Goal: Task Accomplishment & Management: Manage account settings

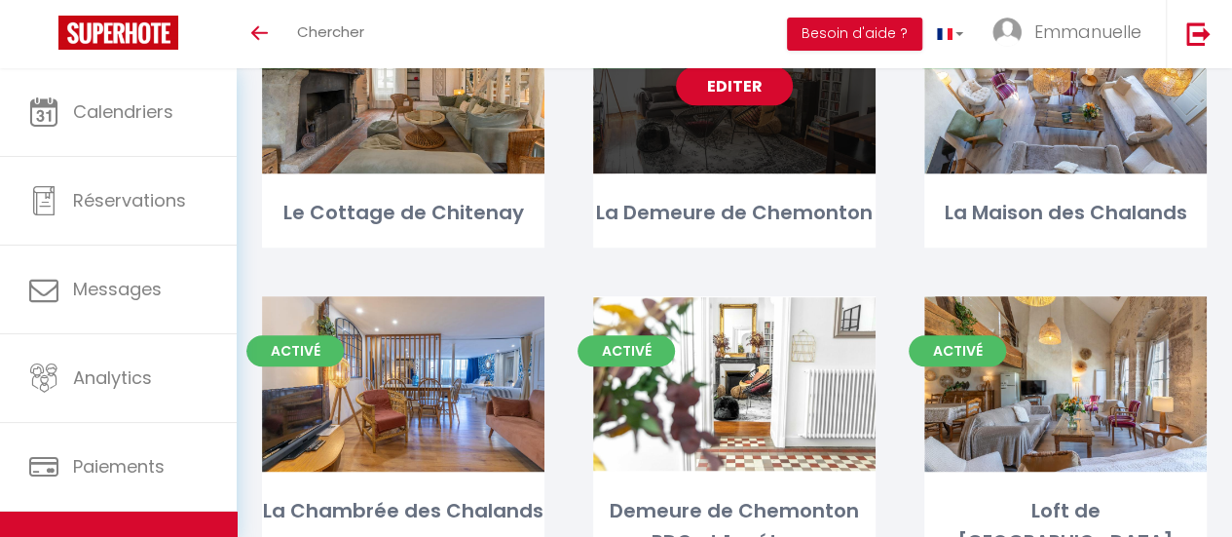
scroll to position [585, 0]
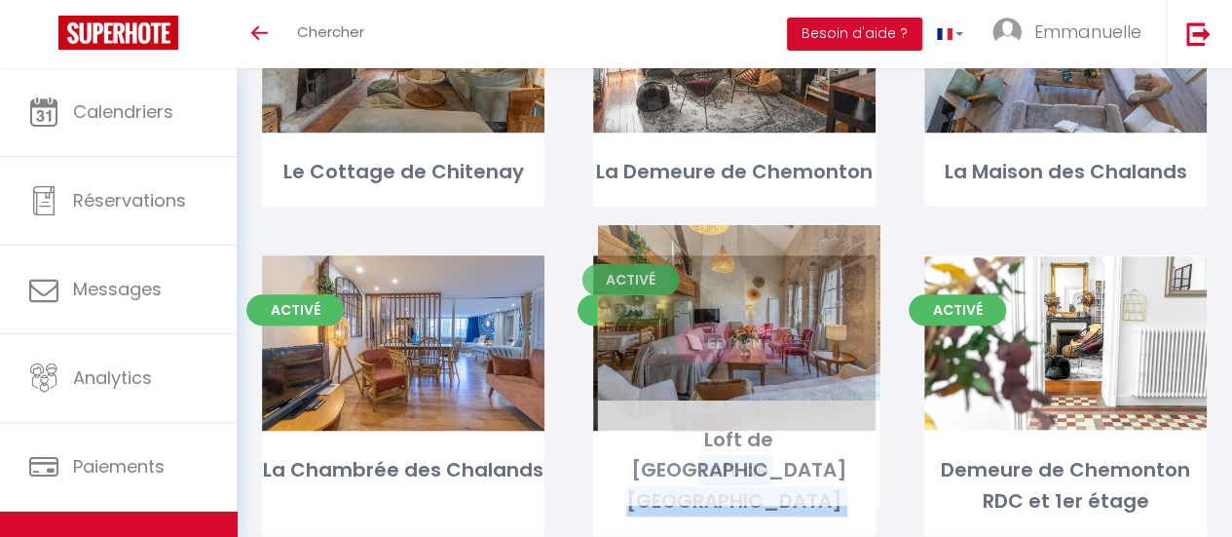
drag, startPoint x: 1042, startPoint y: 354, endPoint x: 715, endPoint y: 354, distance: 326.4
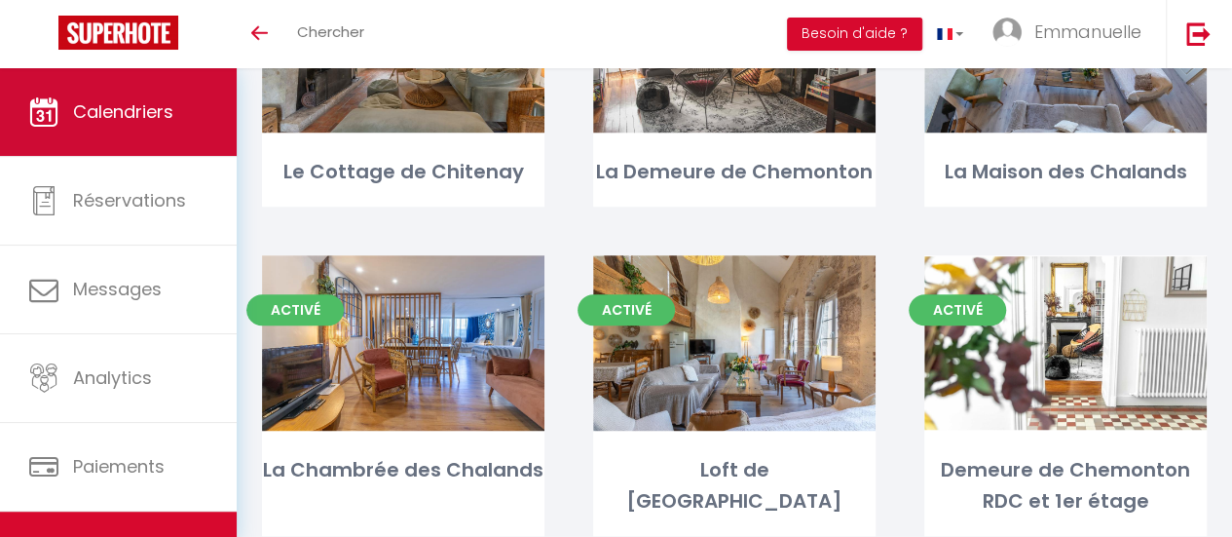
click at [107, 115] on span "Calendriers" at bounding box center [123, 111] width 100 height 24
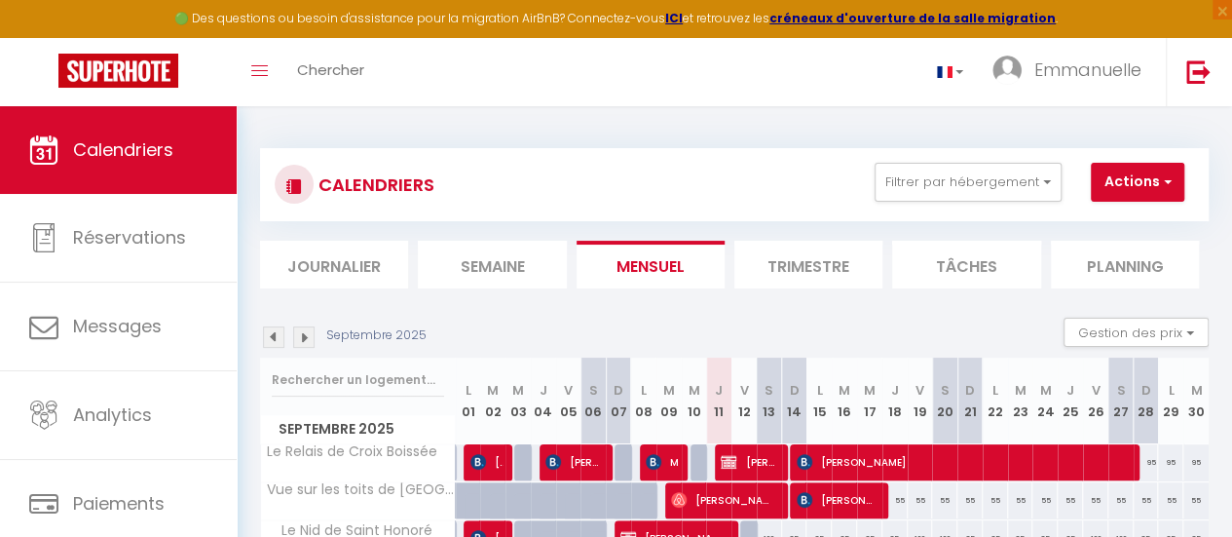
click at [308, 334] on img at bounding box center [303, 336] width 21 height 21
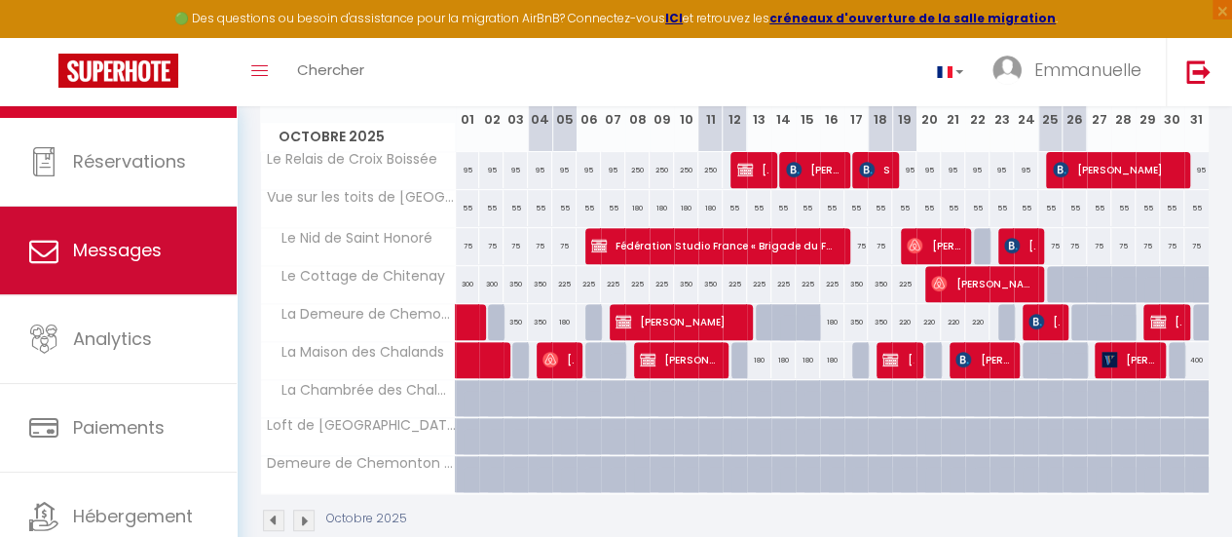
scroll to position [145, 0]
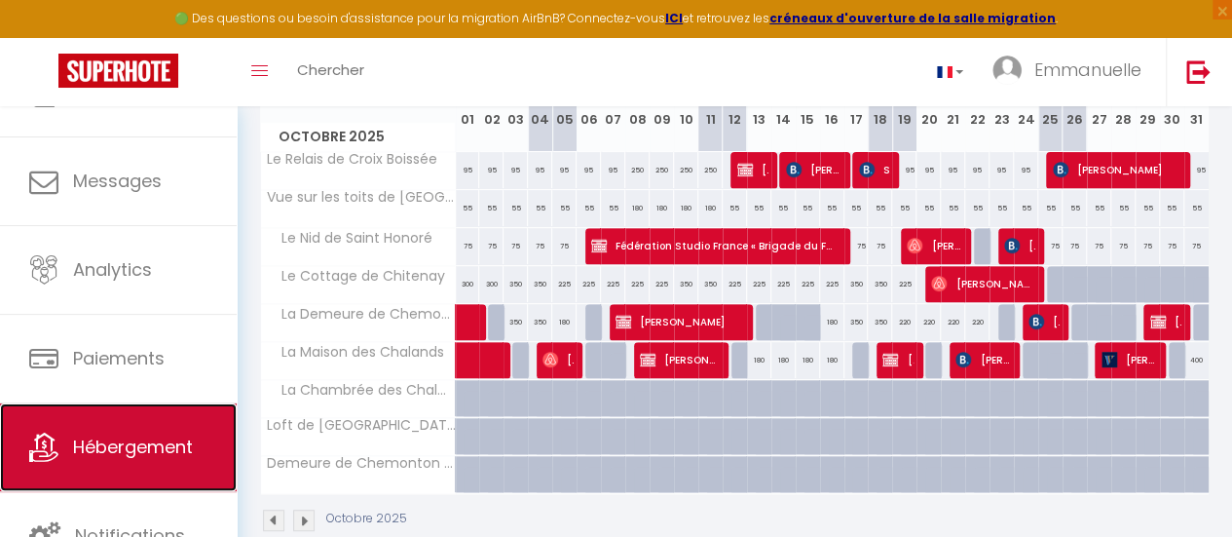
click at [154, 441] on span "Hébergement" at bounding box center [133, 447] width 120 height 24
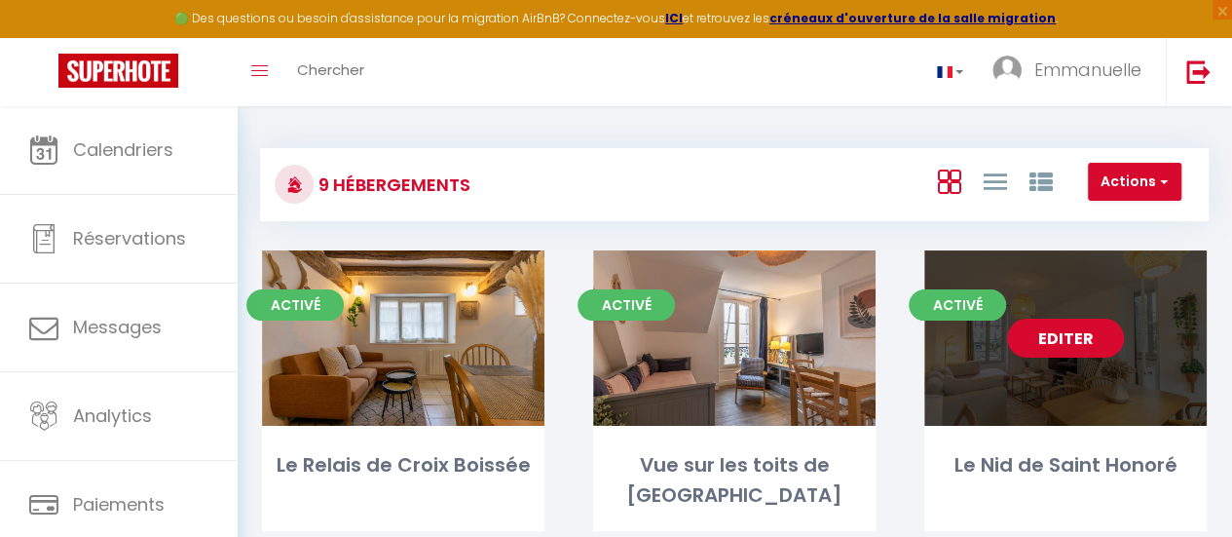
click at [1082, 344] on link "Editer" at bounding box center [1065, 338] width 117 height 39
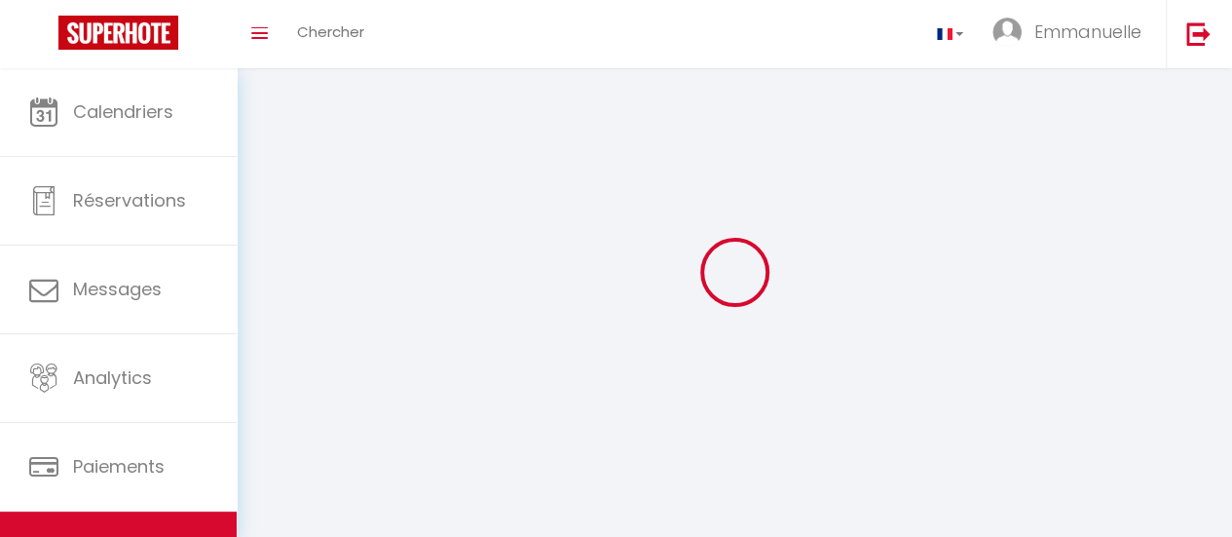
select select "28"
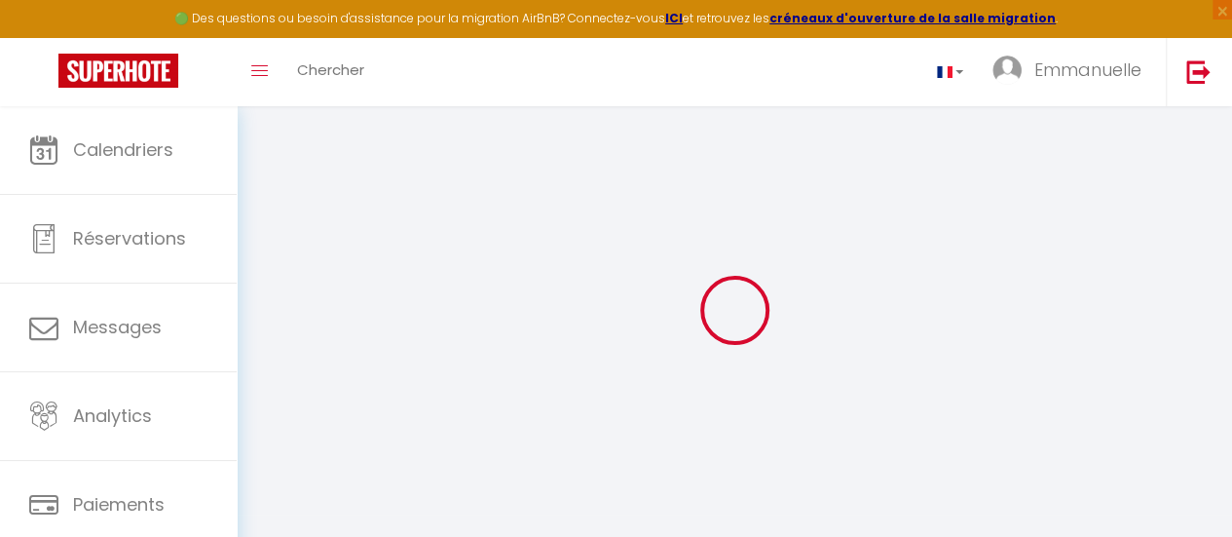
select select
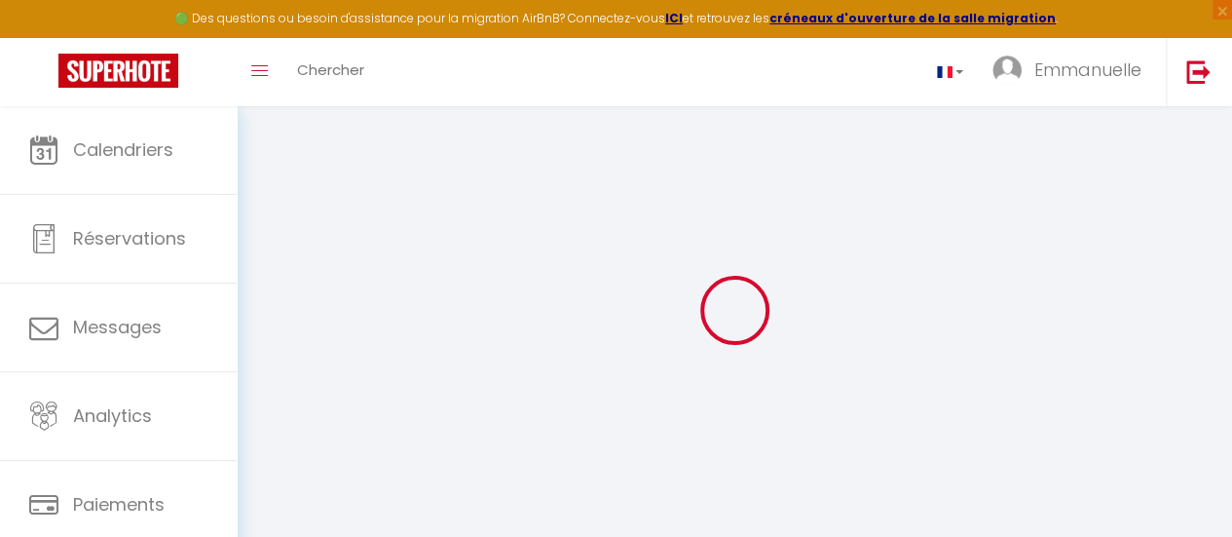
select select
checkbox input "false"
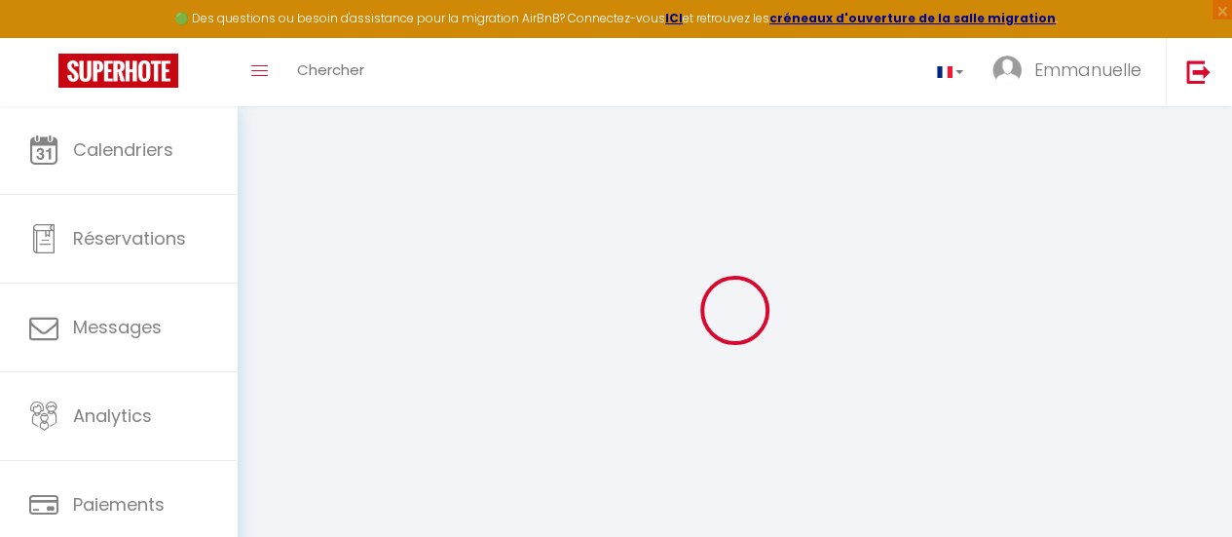
select select
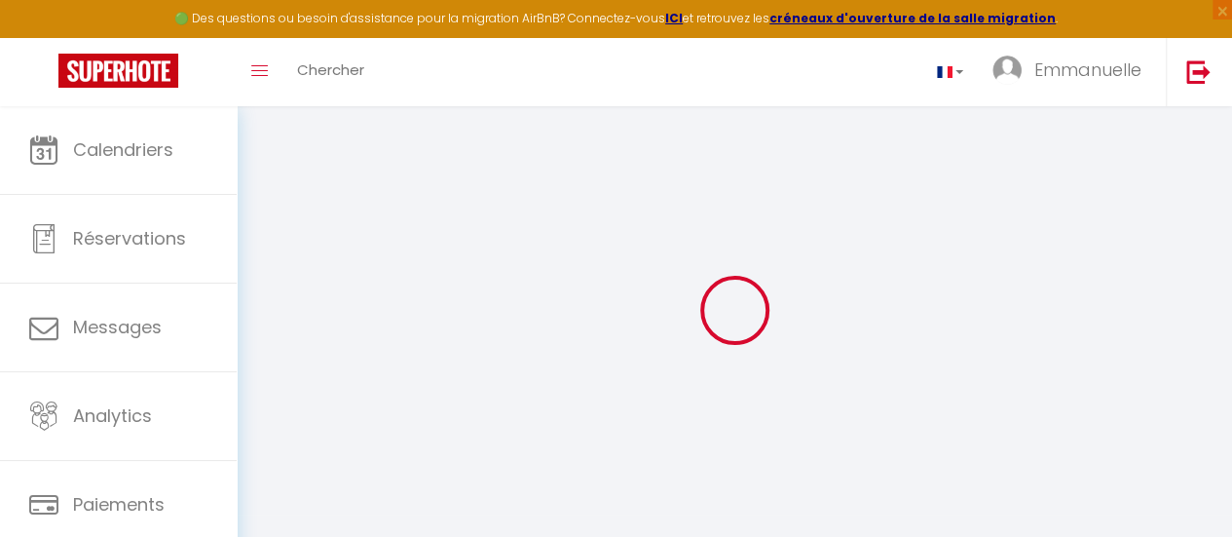
select select
checkbox input "false"
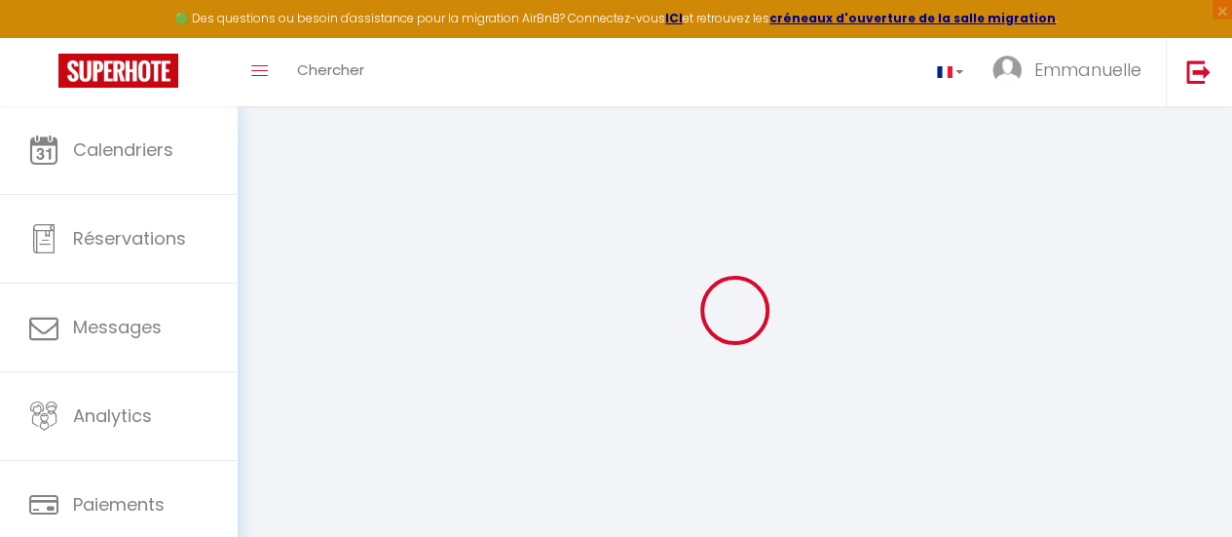
checkbox input "false"
select select
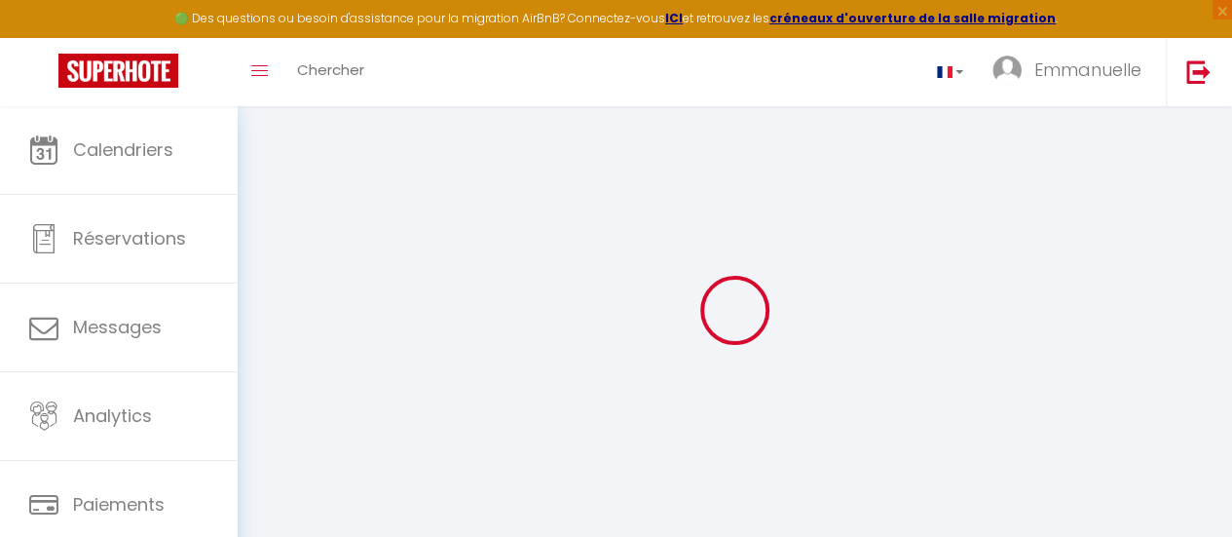
select select
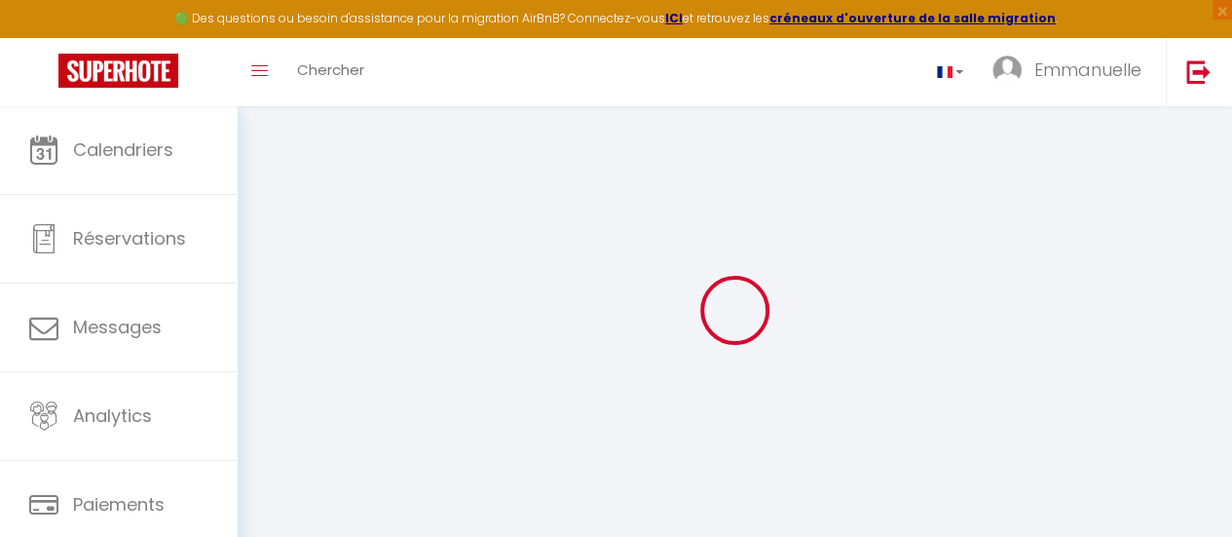
checkbox input "false"
select select
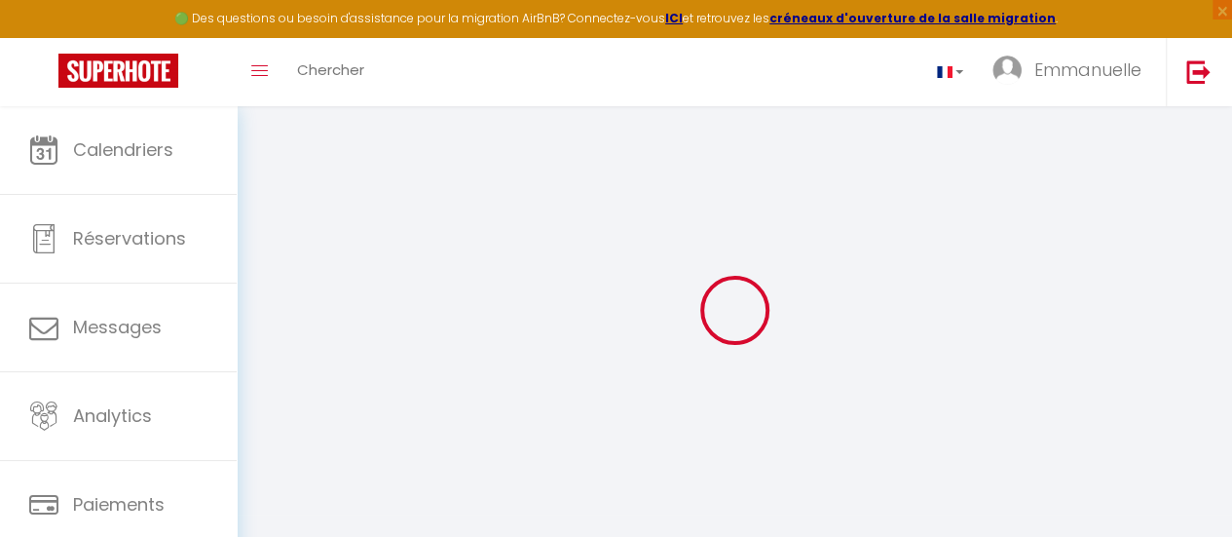
select select
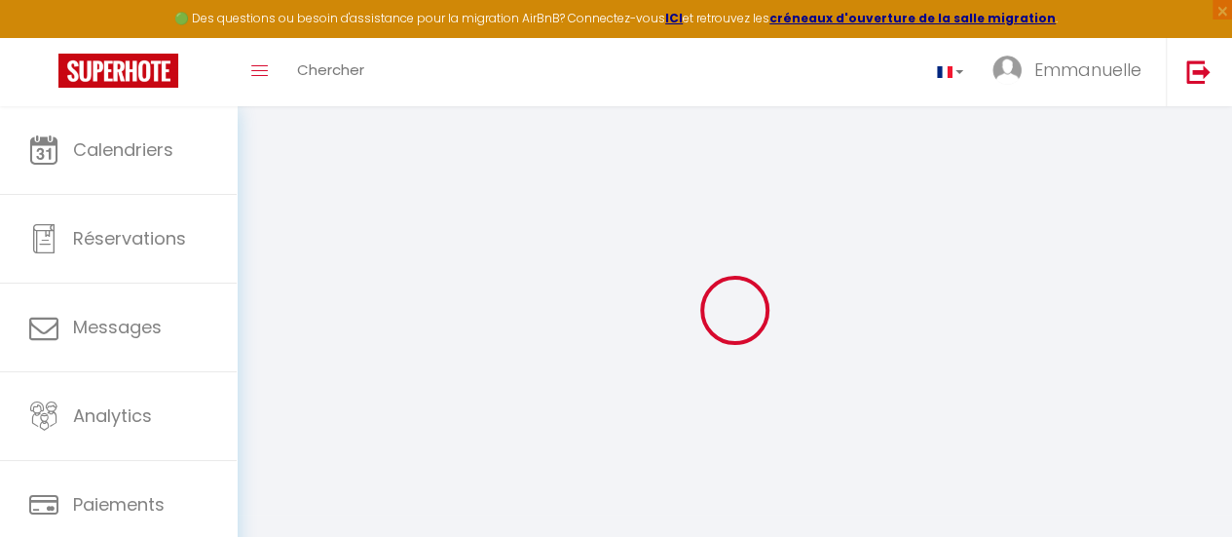
select select
checkbox input "false"
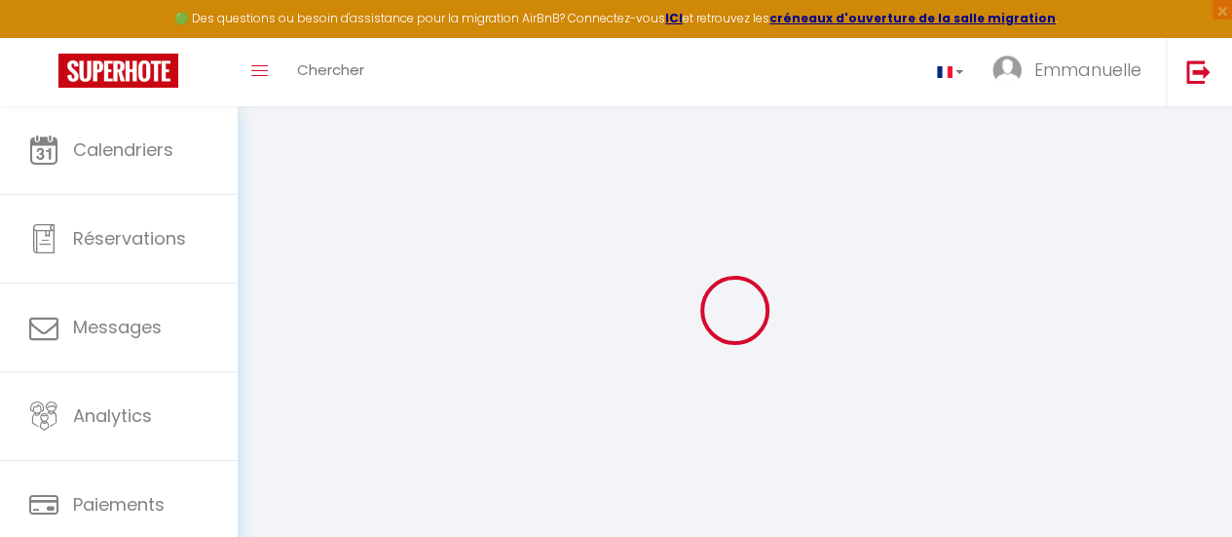
checkbox input "false"
select select
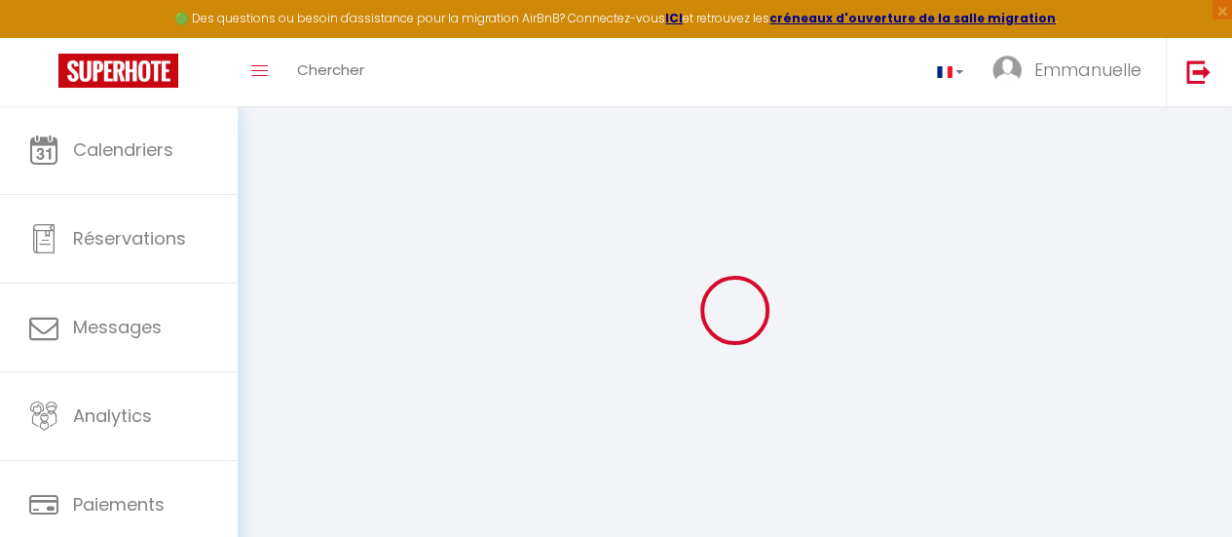
select select
checkbox input "false"
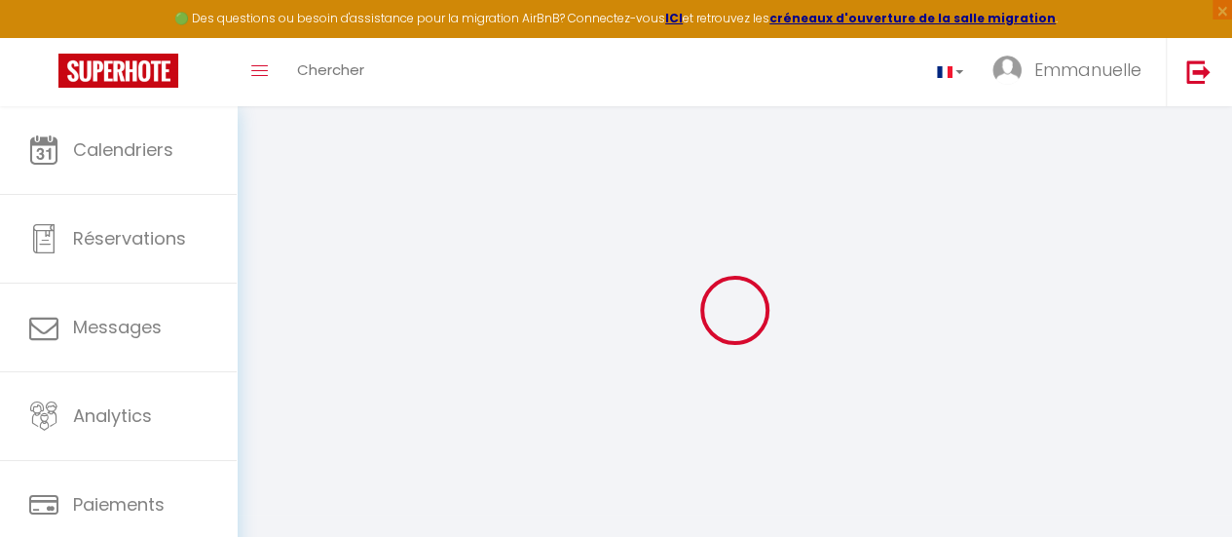
checkbox input "false"
select select
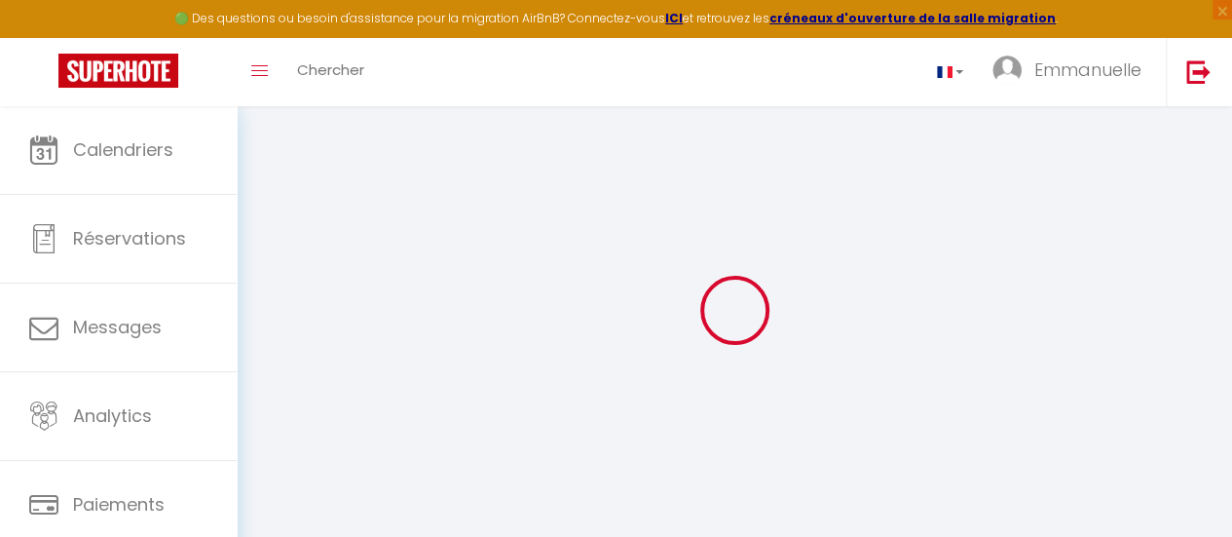
type input "Le Nid de Saint Honoré"
type input "[PERSON_NAME]/[PERSON_NAME]"
type input "Pannier/Colas"
type input "8 petits degrés saint honoré"
type input "41000"
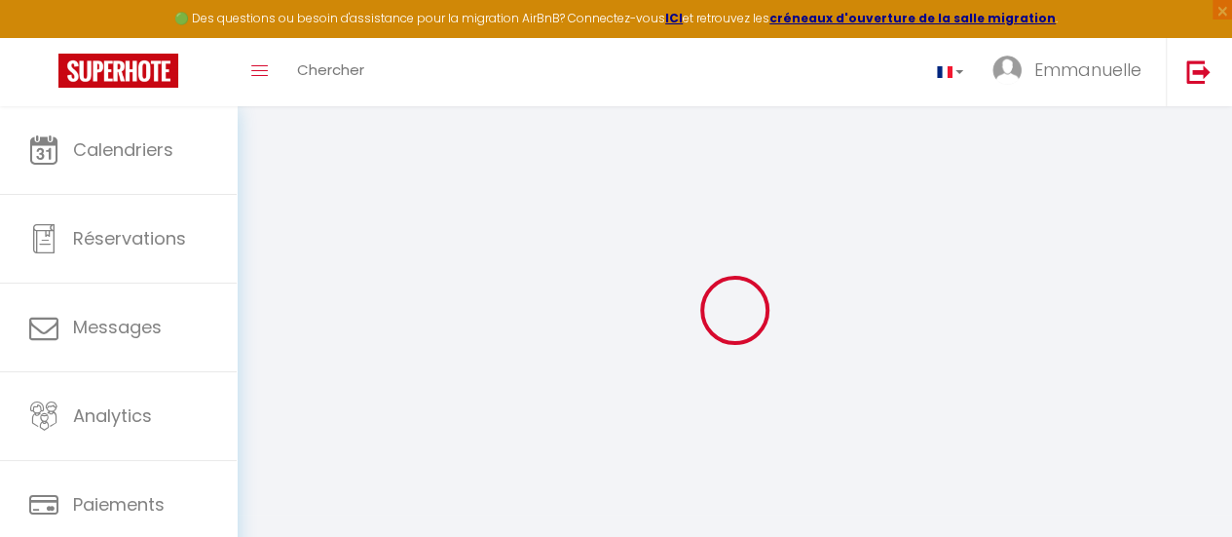
type input "[GEOGRAPHIC_DATA]"
select select "2"
type input "50"
type input "10"
type input "65"
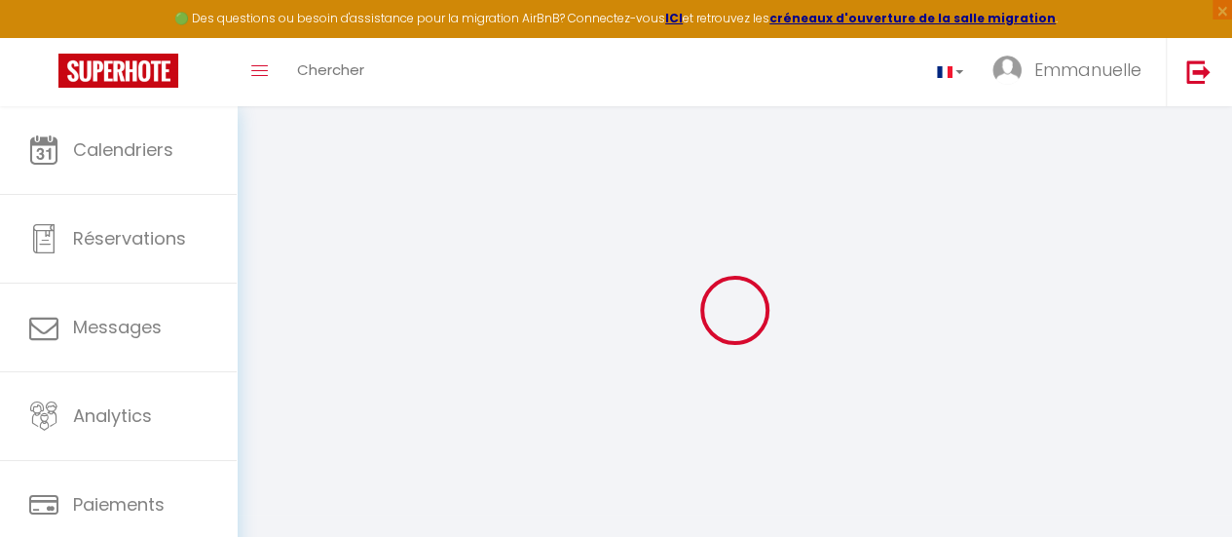
type input "0.90"
type input "500"
select select
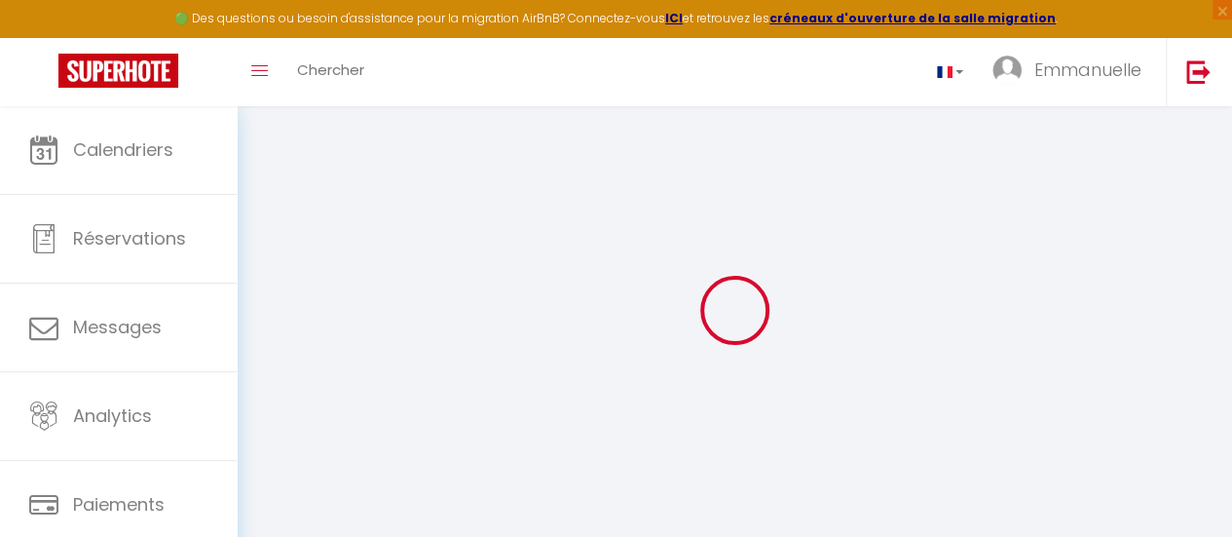
select select
type input "8 petits degrés saint honoré"
type input "41000"
type input "[GEOGRAPHIC_DATA]"
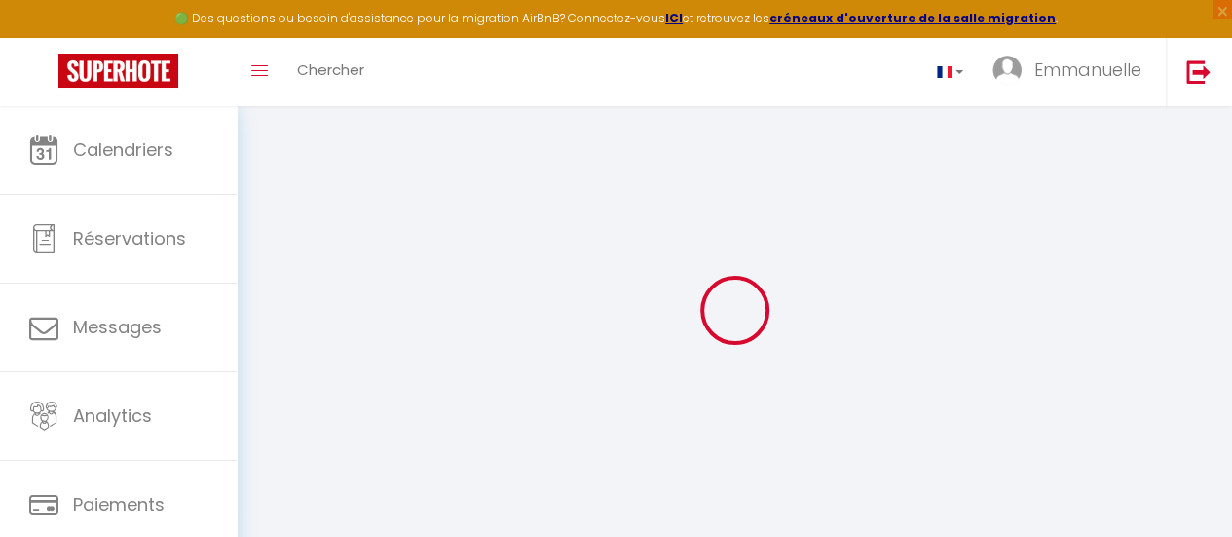
type input "[EMAIL_ADDRESS][DOMAIN_NAME]"
select select
checkbox input "false"
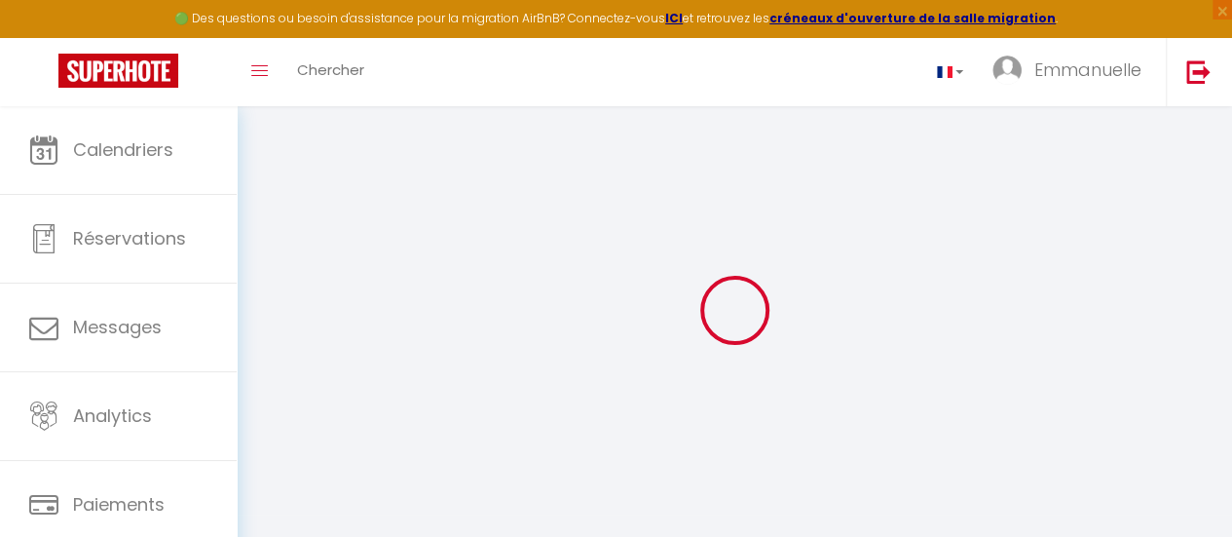
checkbox input "false"
select select
type input "0"
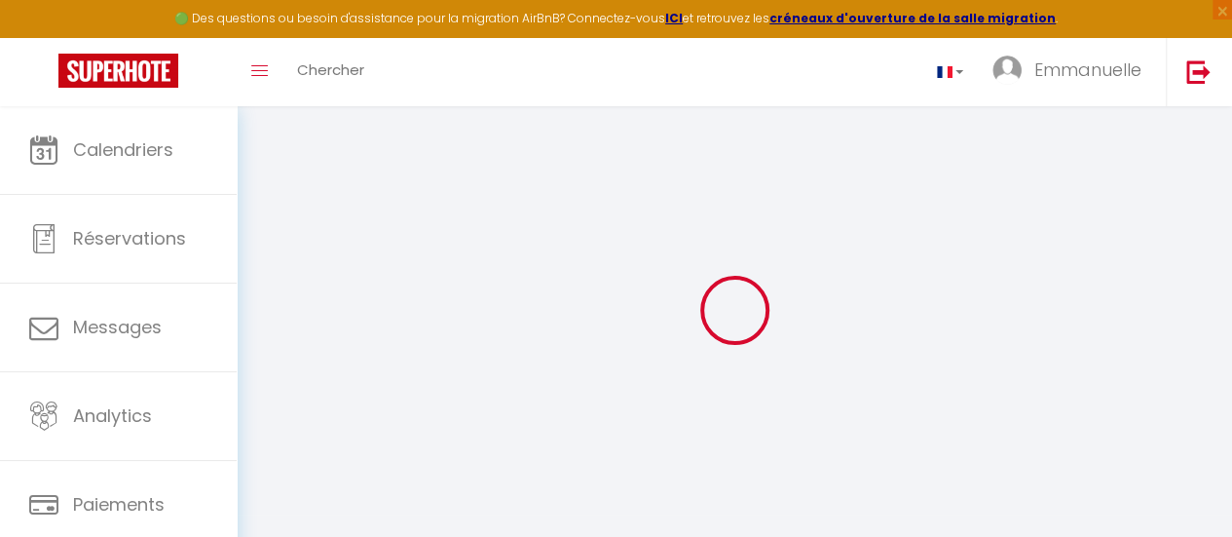
type input "0"
select select
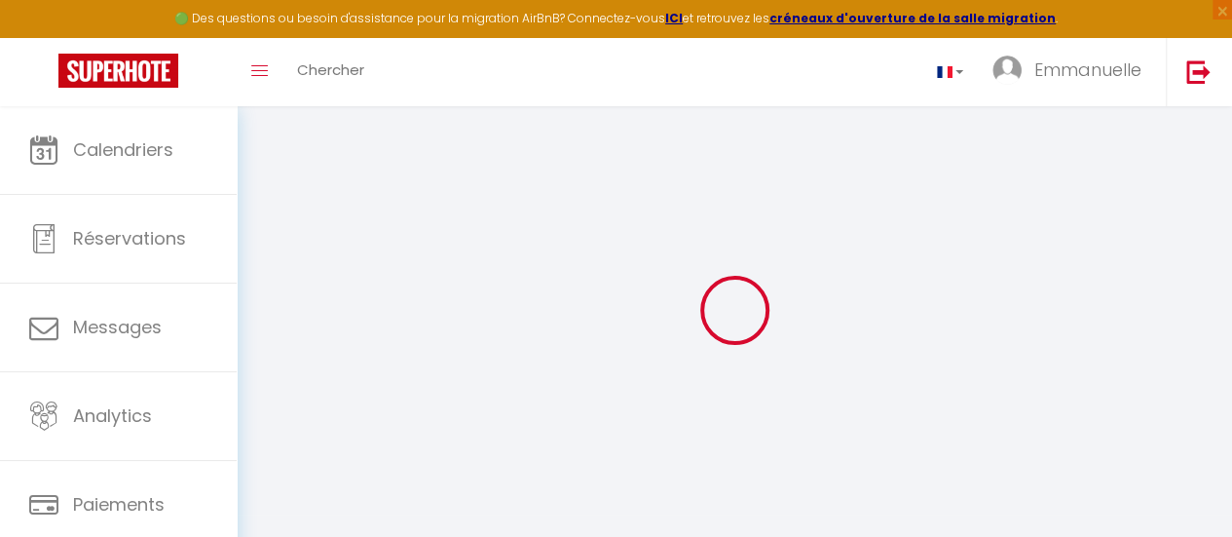
select select
checkbox input "false"
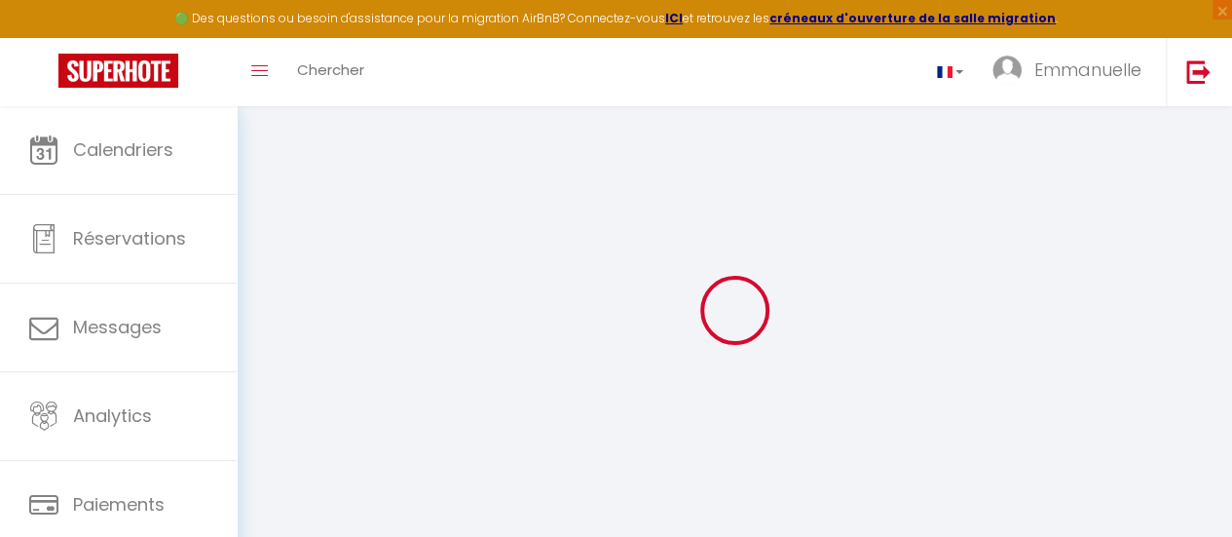
checkbox input "false"
select select
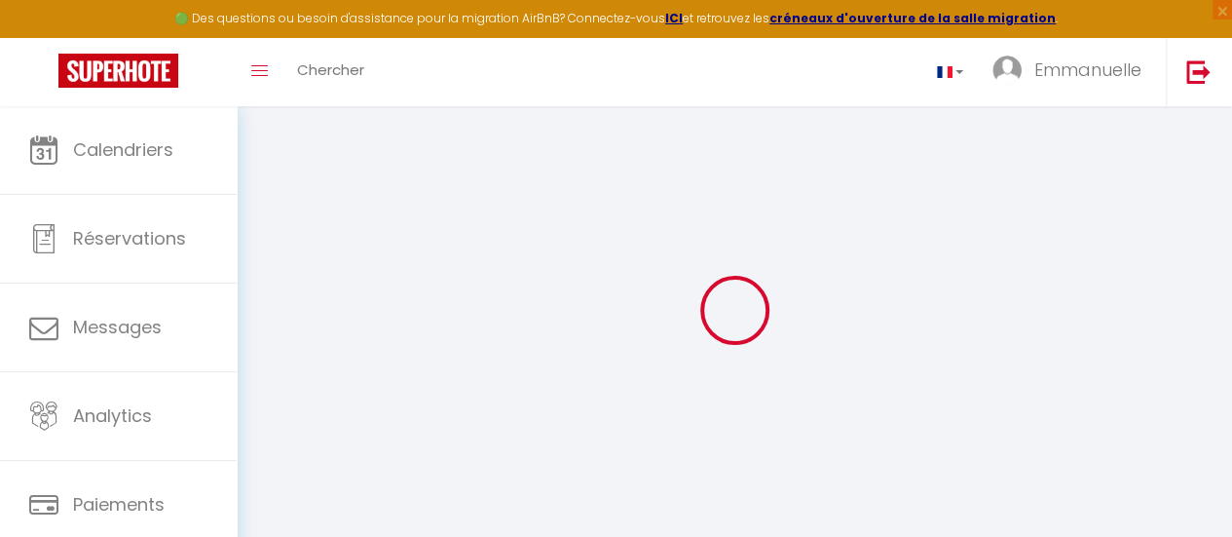
select select
checkbox input "false"
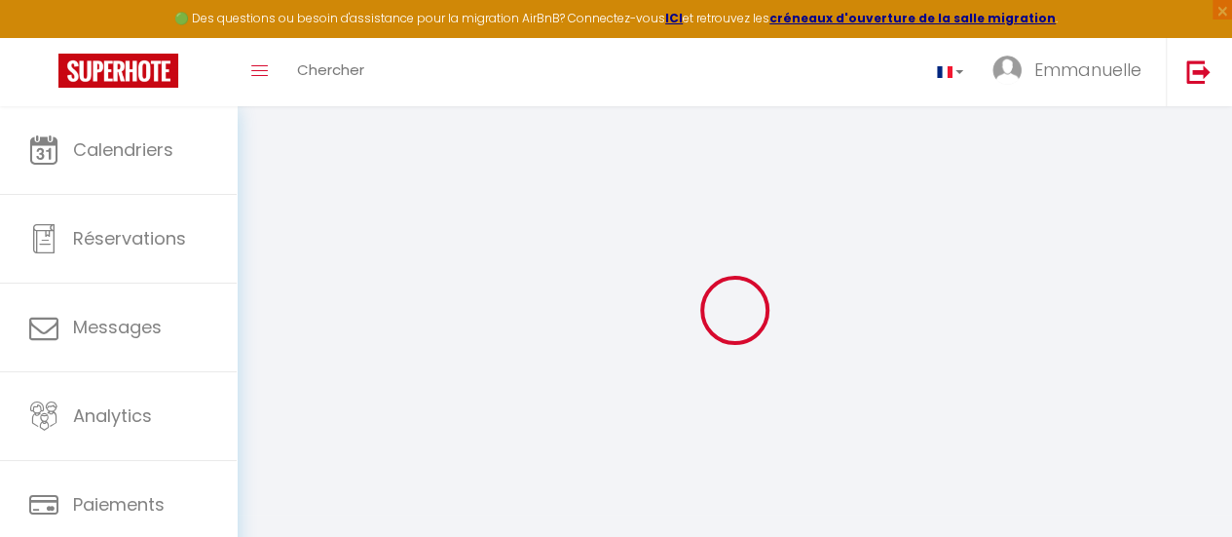
checkbox input "false"
select select
checkbox input "false"
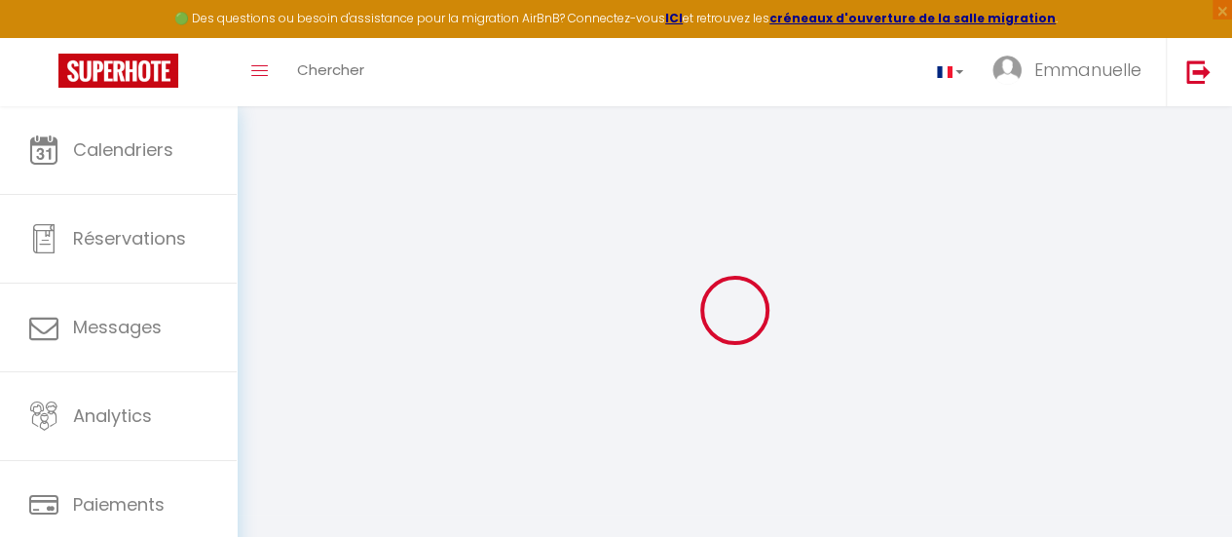
checkbox input "false"
select select "16:00"
select select "20:30"
select select "11:00"
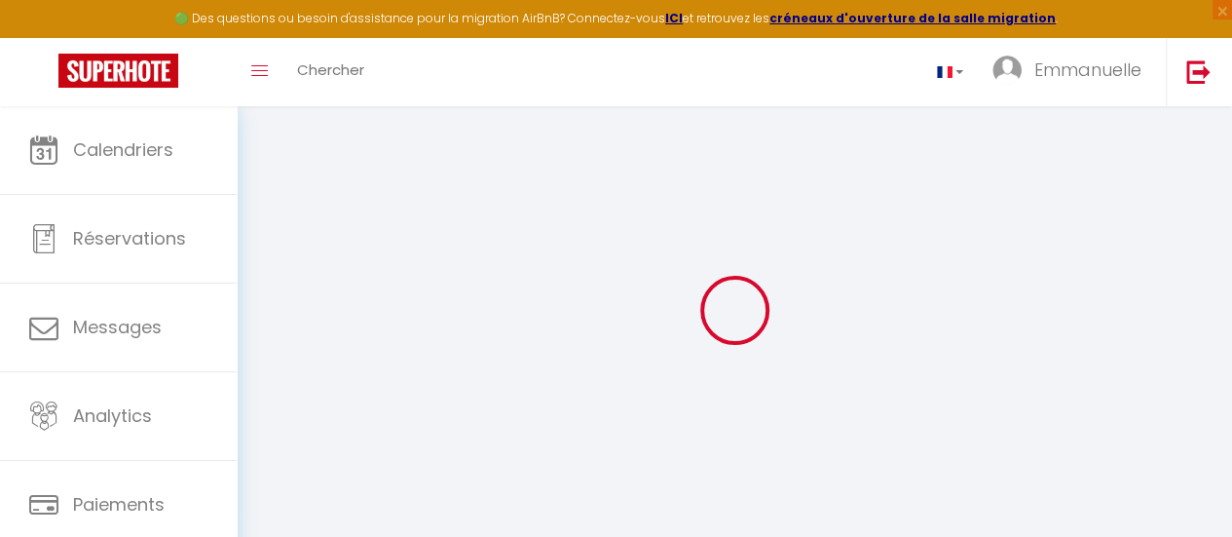
select select "30"
select select "120"
select select
checkbox input "false"
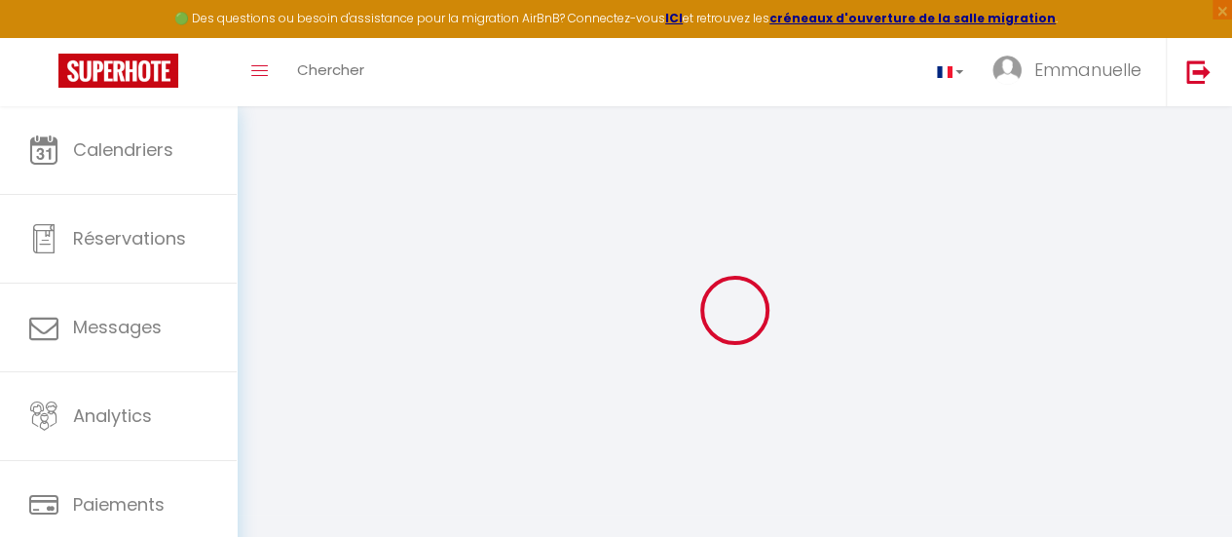
checkbox input "false"
select select
checkbox input "false"
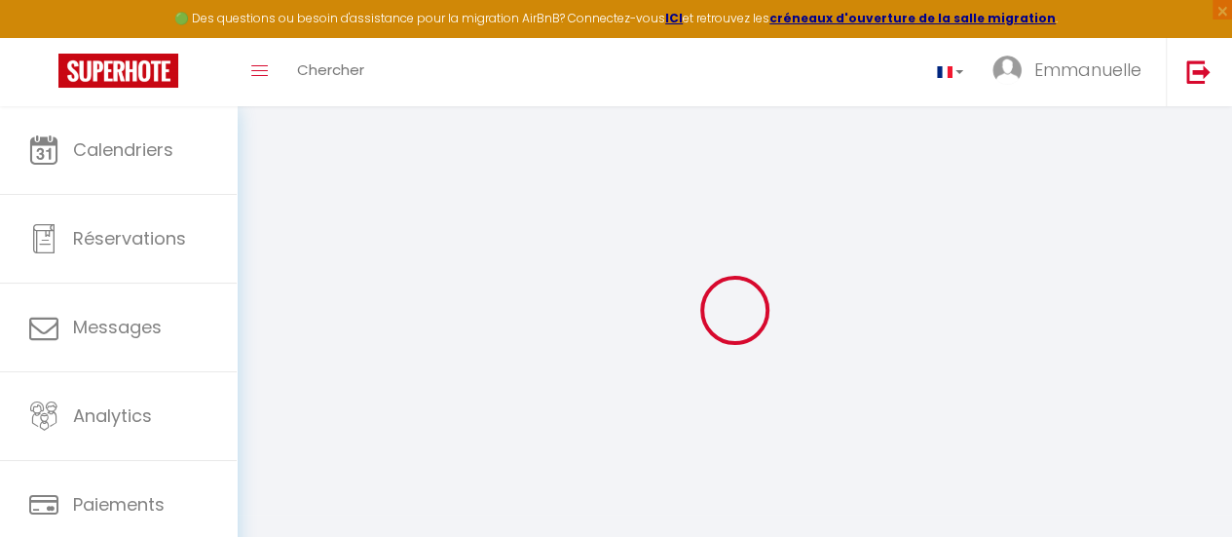
checkbox input "false"
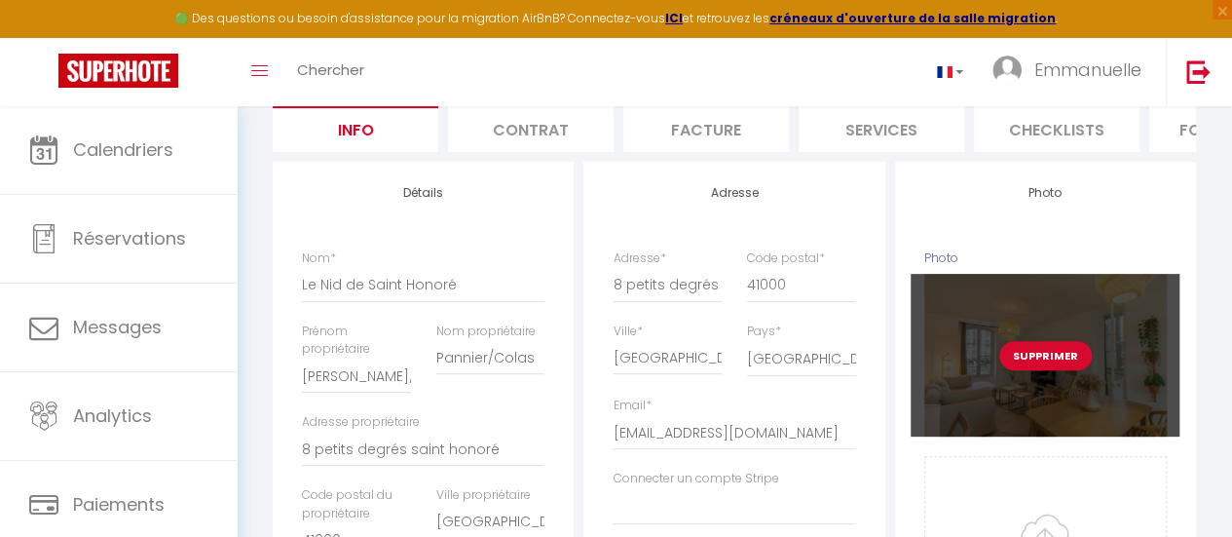
scroll to position [195, 0]
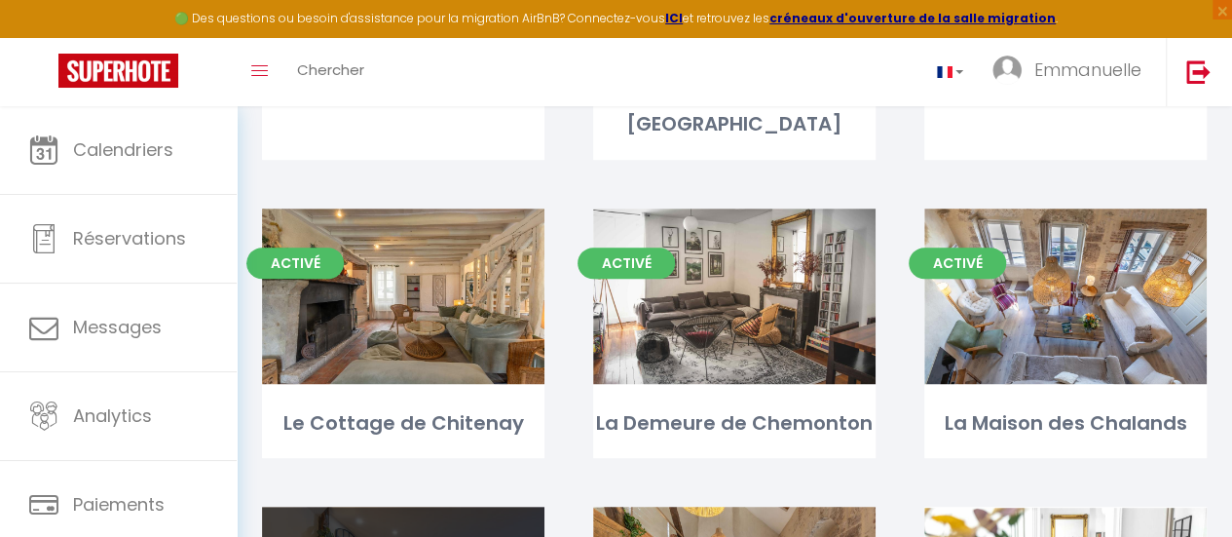
scroll to position [370, 0]
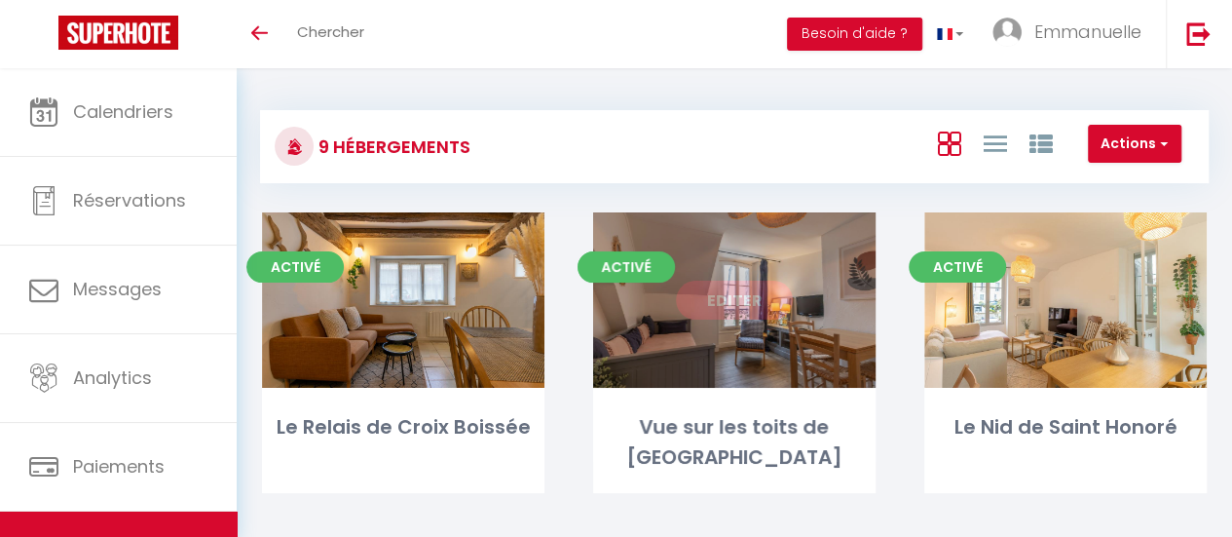
click at [760, 307] on link "Editer" at bounding box center [734, 300] width 117 height 39
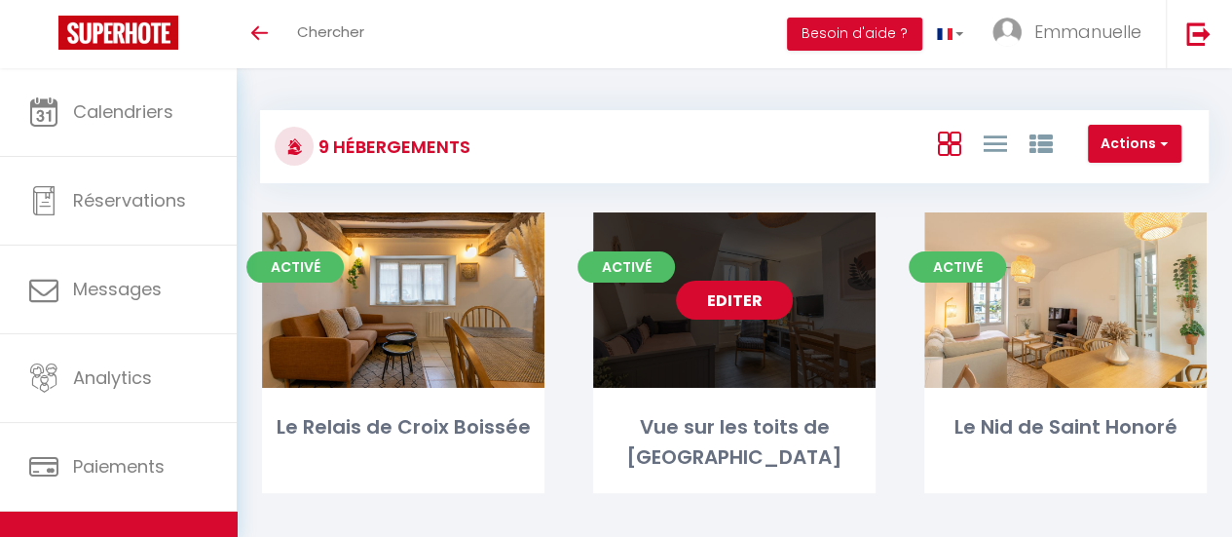
click at [760, 307] on link "Editer" at bounding box center [734, 300] width 117 height 39
select select "3"
select select "2"
select select "1"
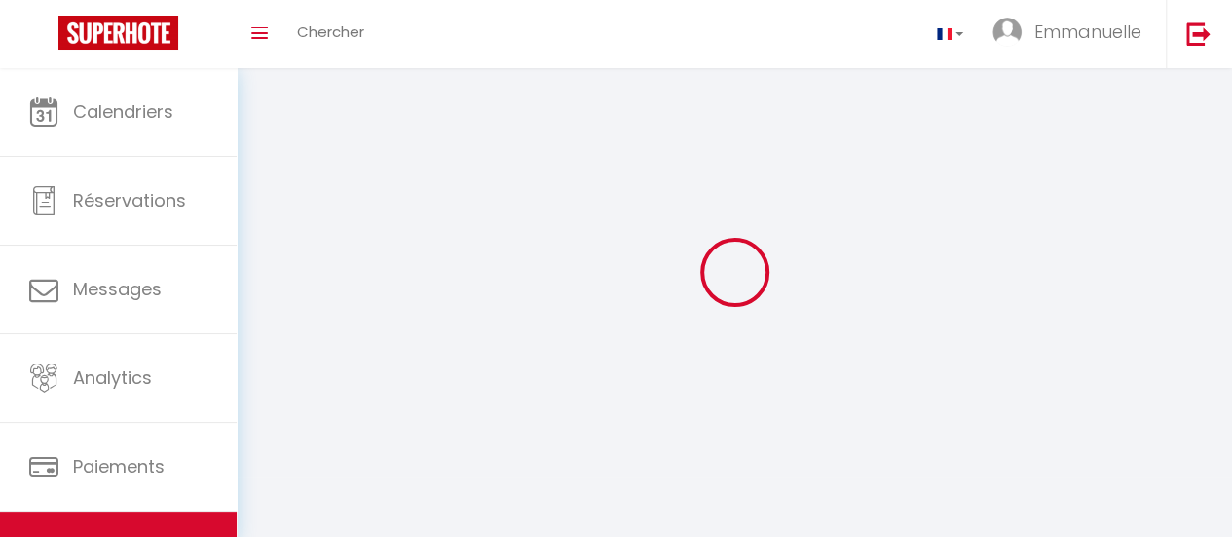
select select
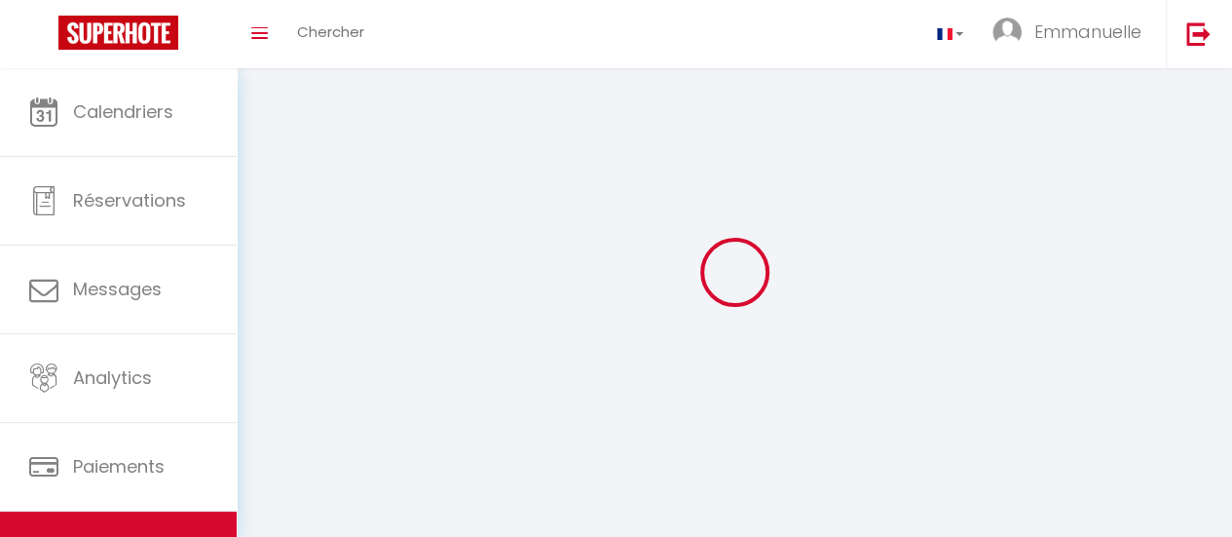
select select
checkbox input "false"
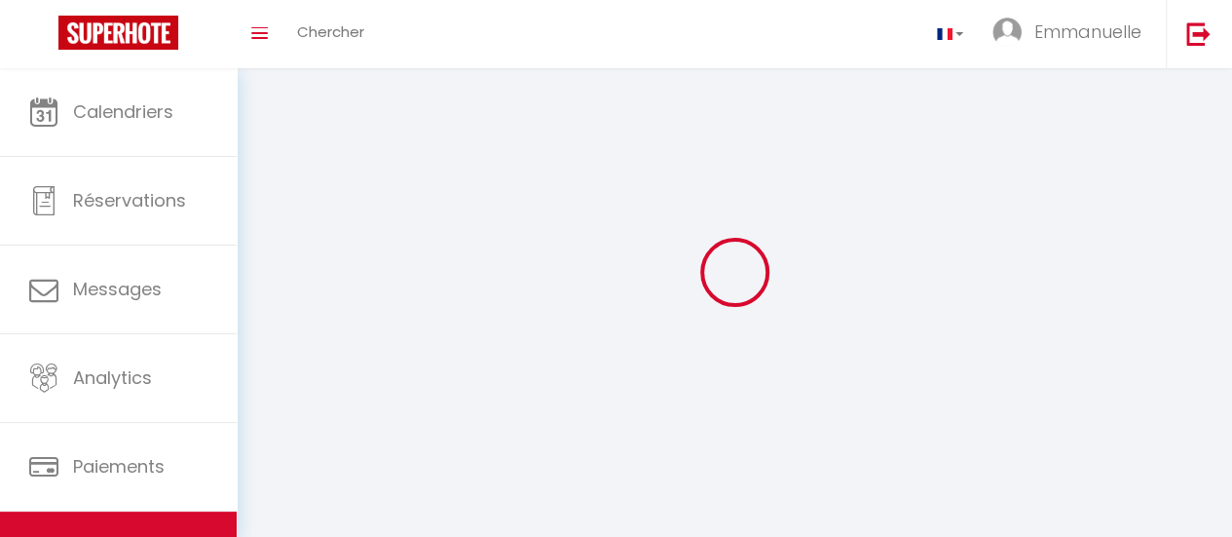
checkbox input "false"
select select
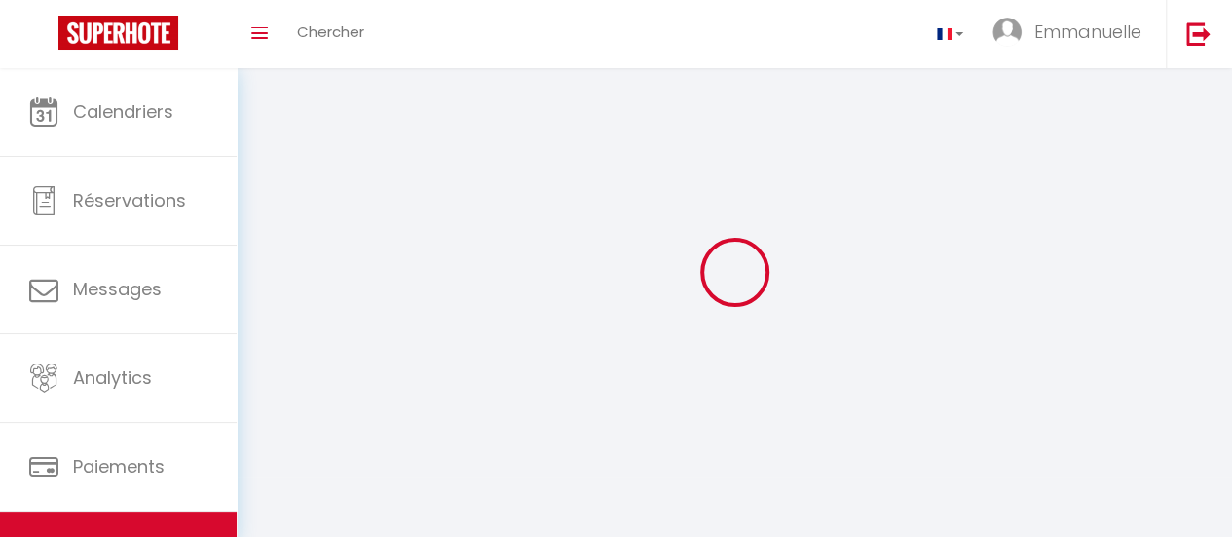
select select
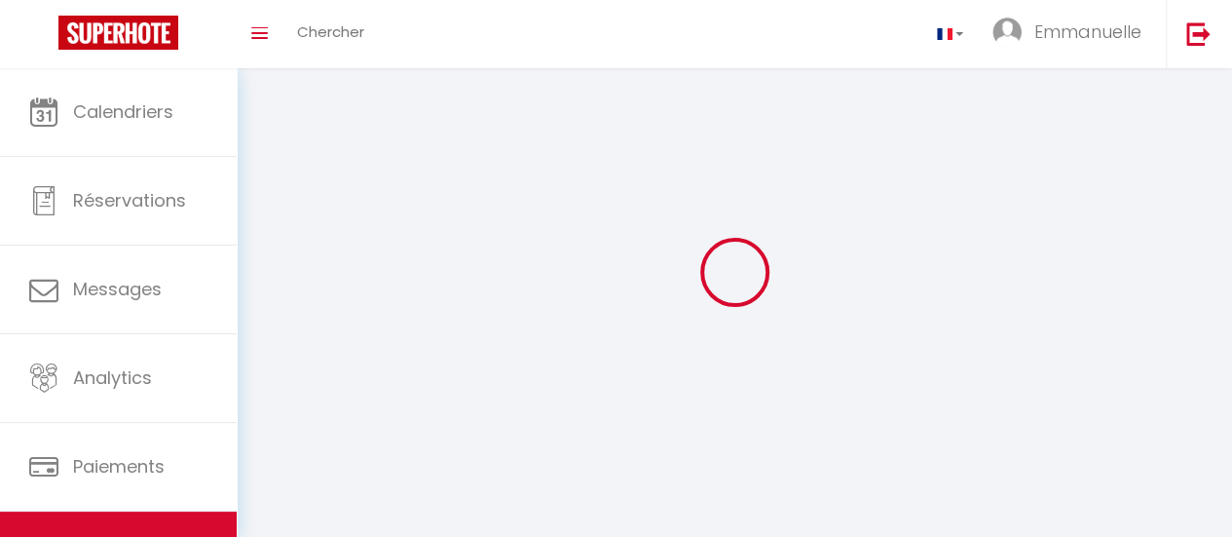
checkbox input "false"
select select
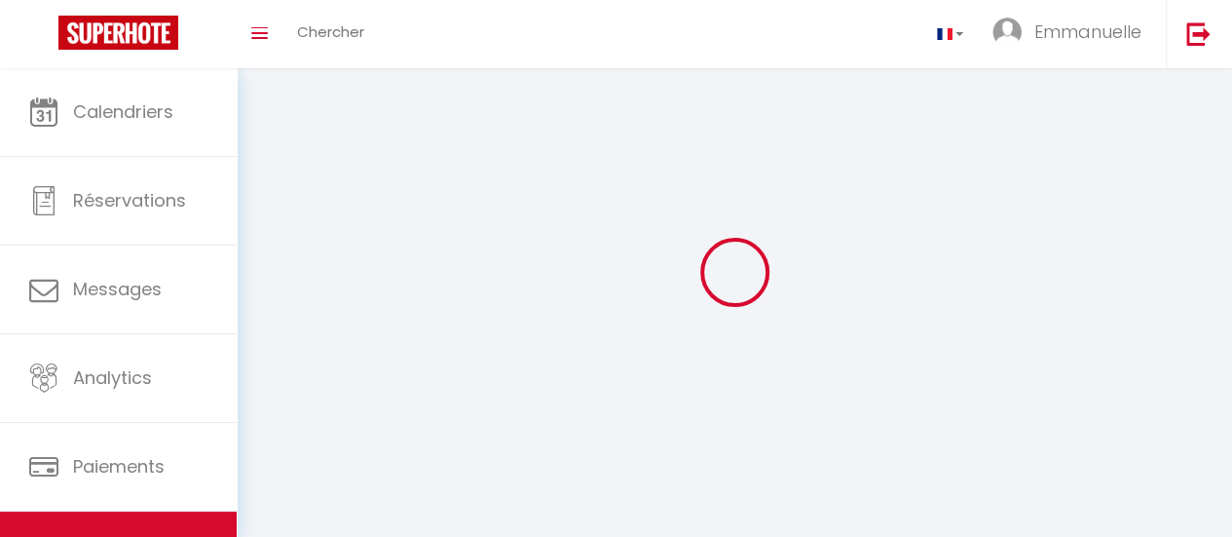
select select
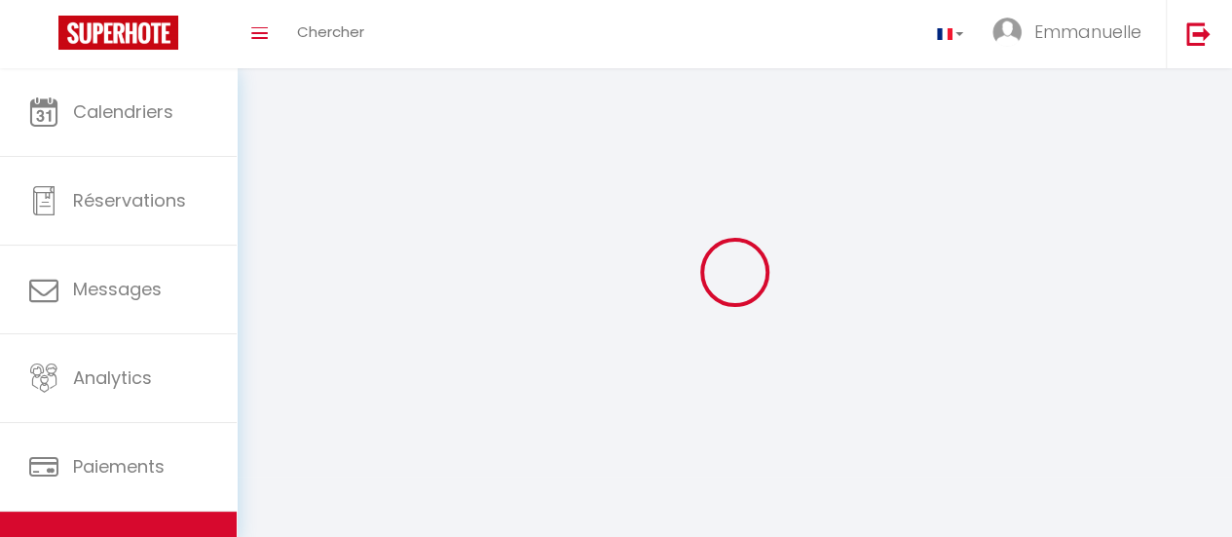
select select
checkbox input "false"
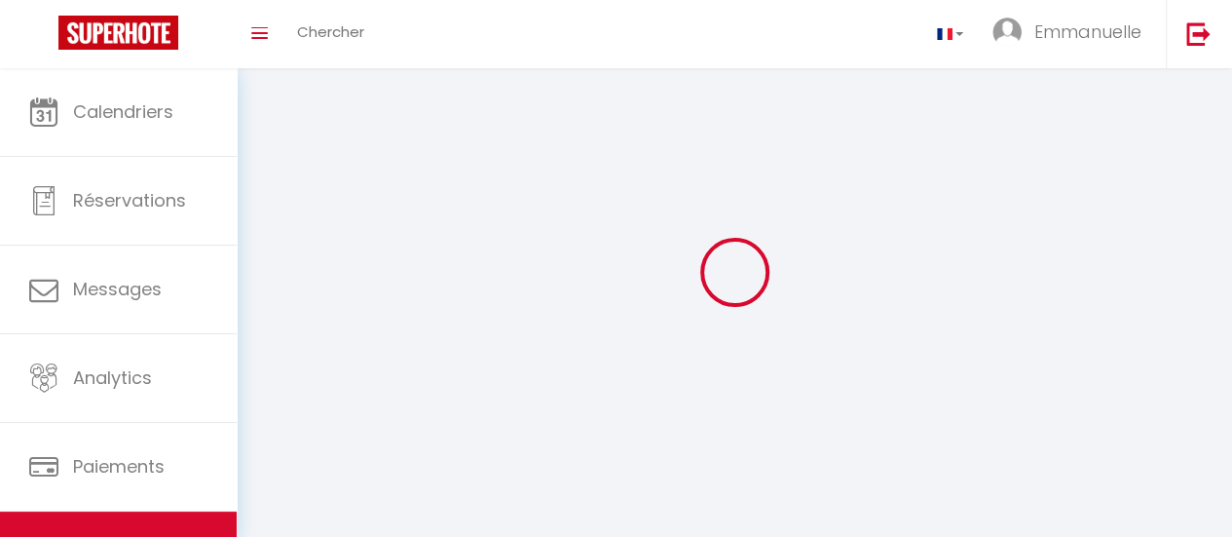
checkbox input "false"
select select
select select "28"
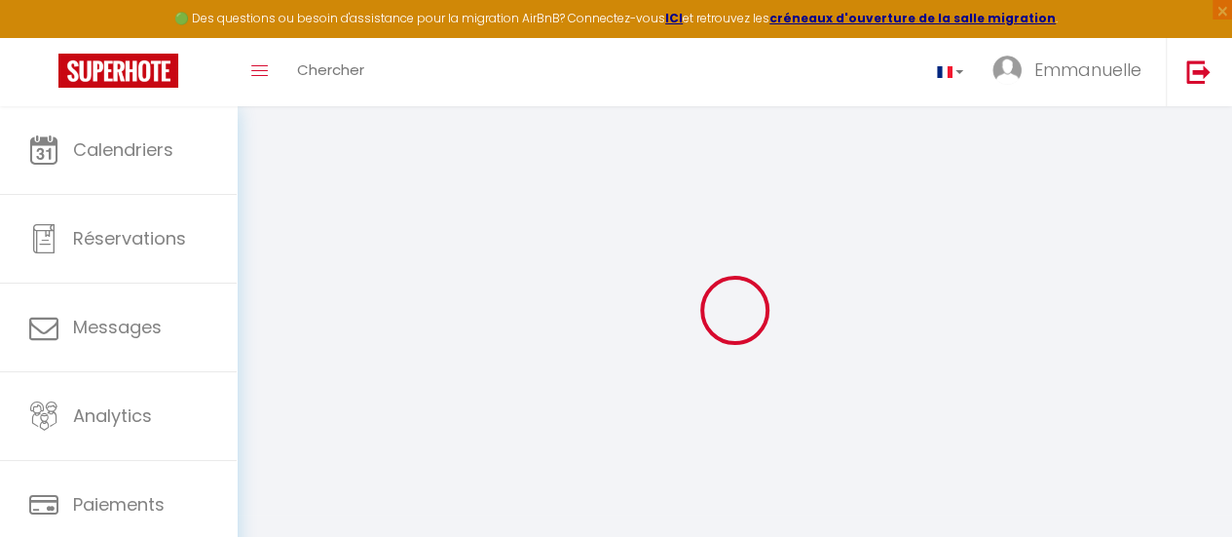
select select
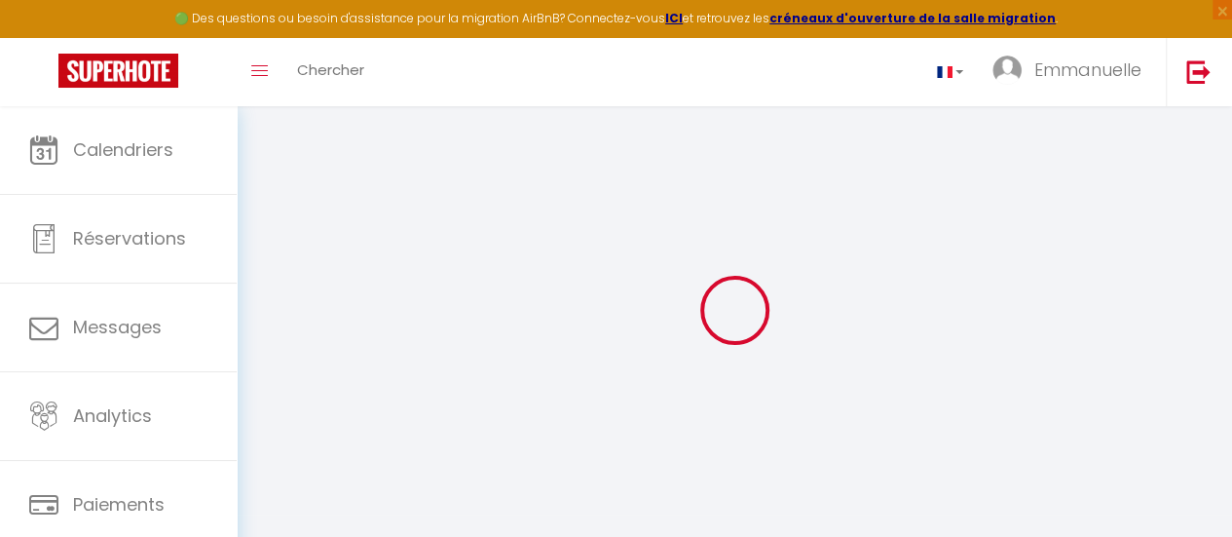
select select
checkbox input "false"
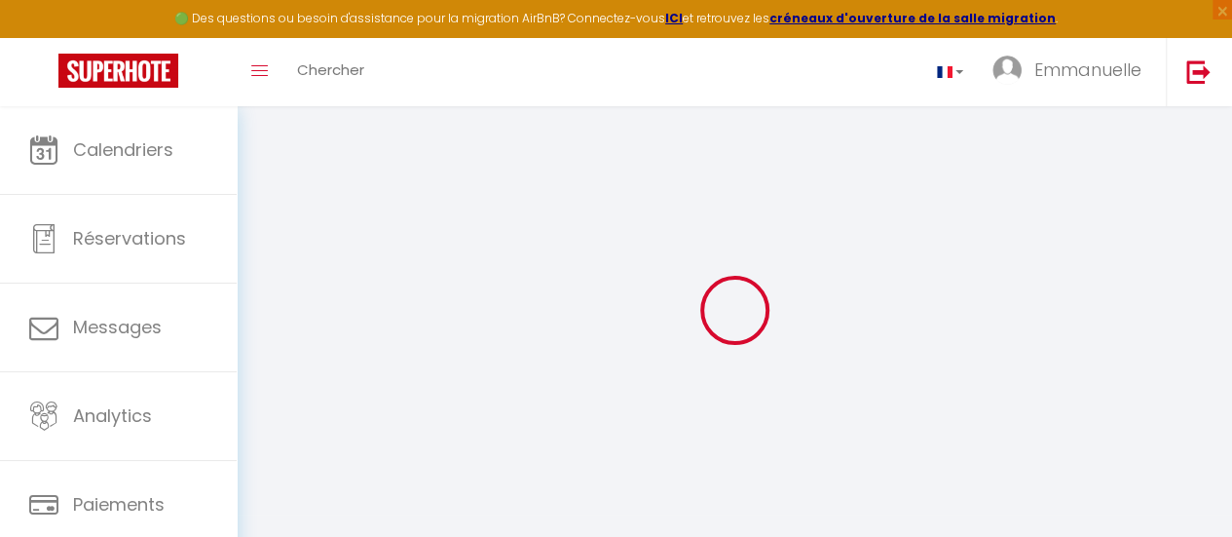
select select
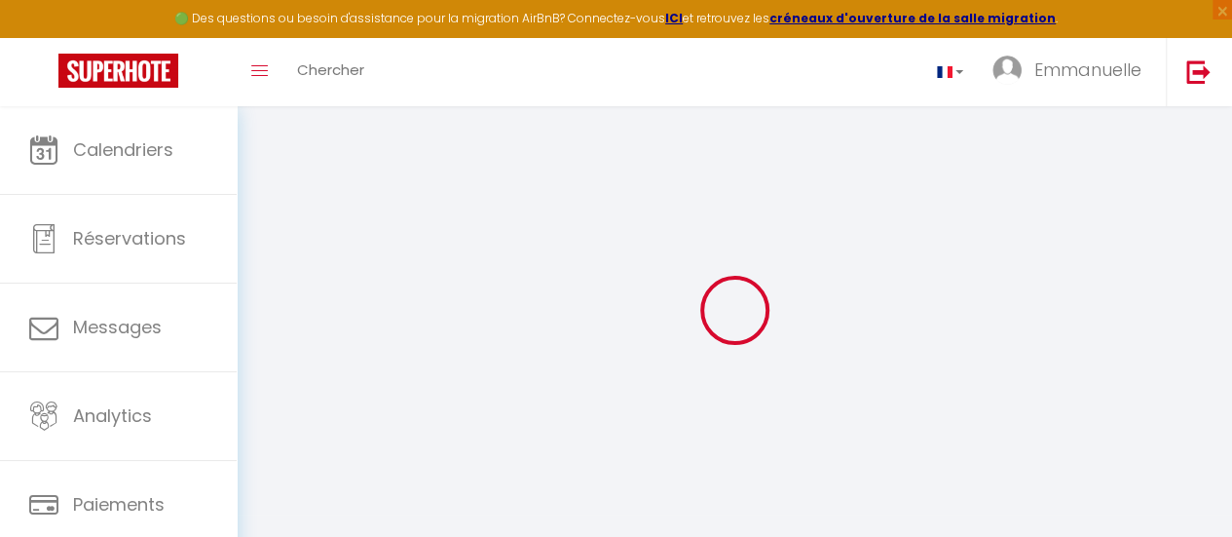
select select
checkbox input "false"
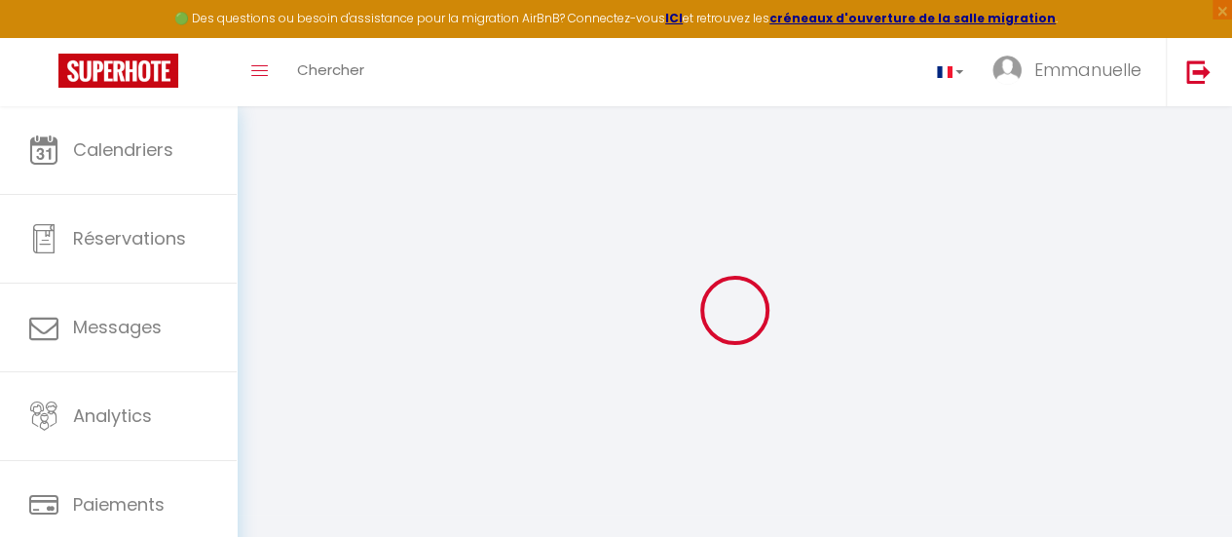
checkbox input "false"
select select
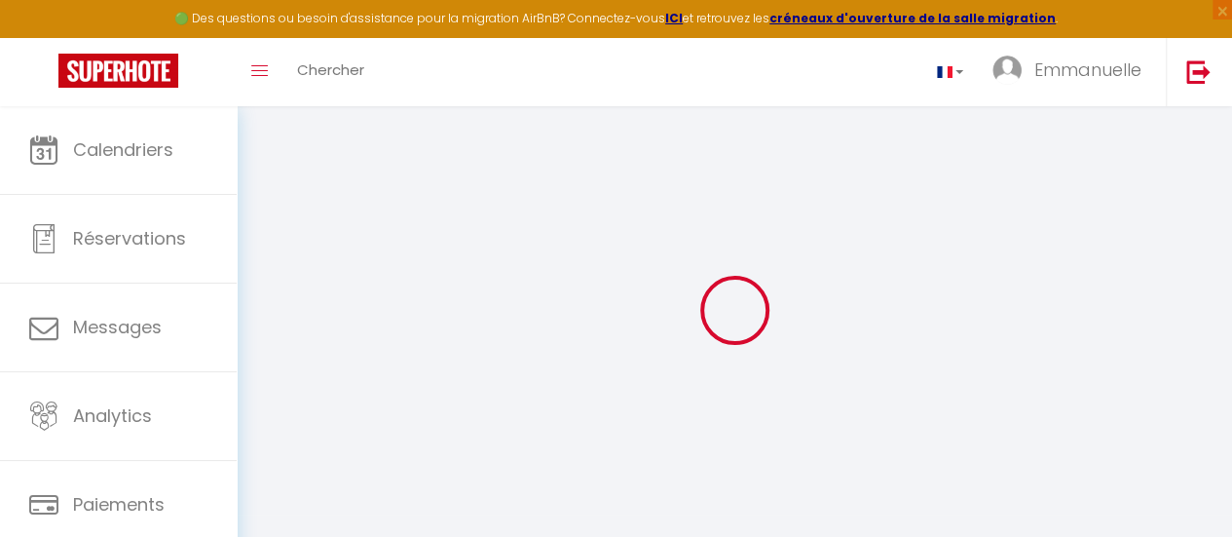
select select
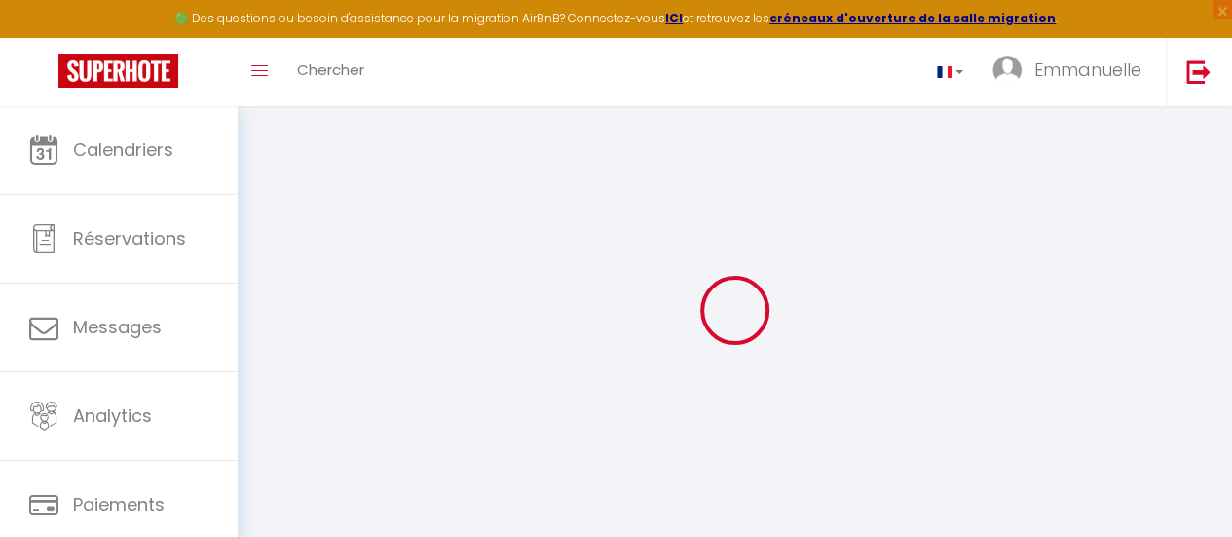
checkbox input "false"
select select
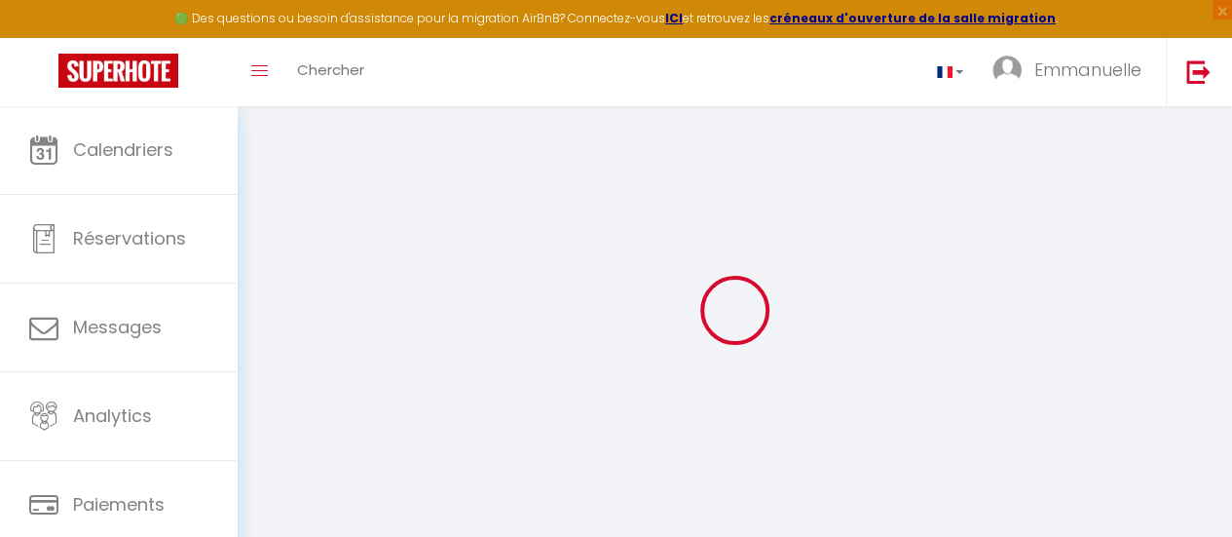
select select
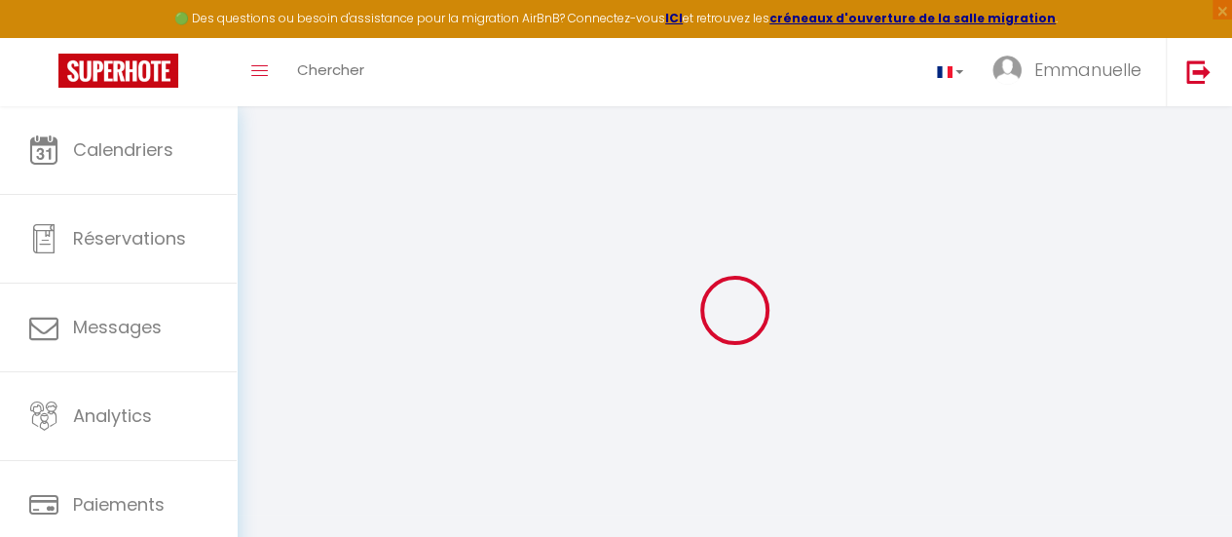
select select
checkbox input "false"
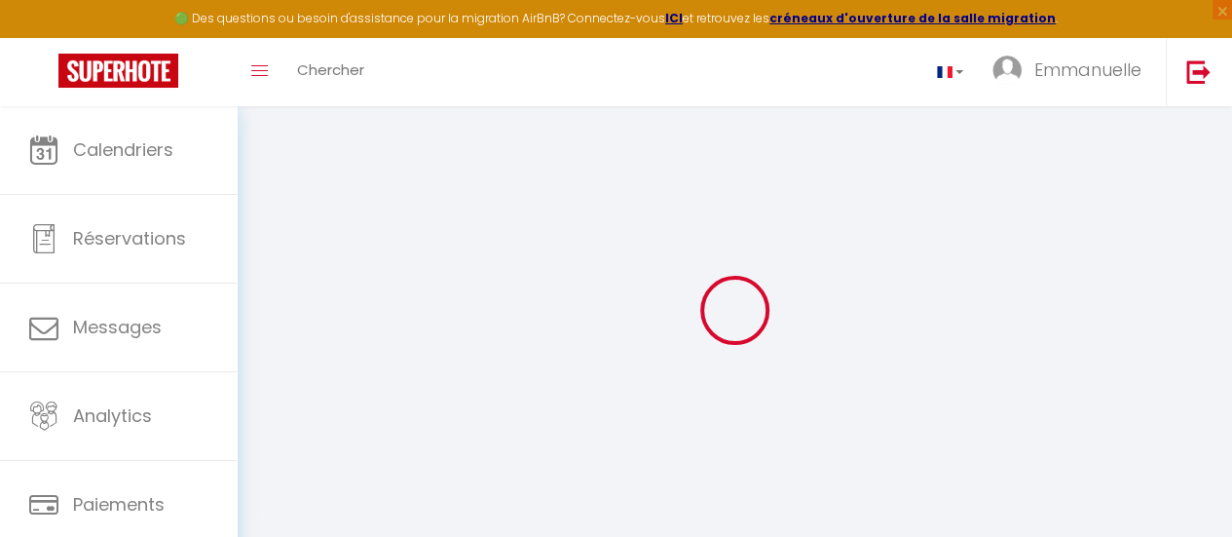
checkbox input "false"
select select
type input "Vue sur les toits de [GEOGRAPHIC_DATA]"
type input "[PERSON_NAME]/[PERSON_NAME]"
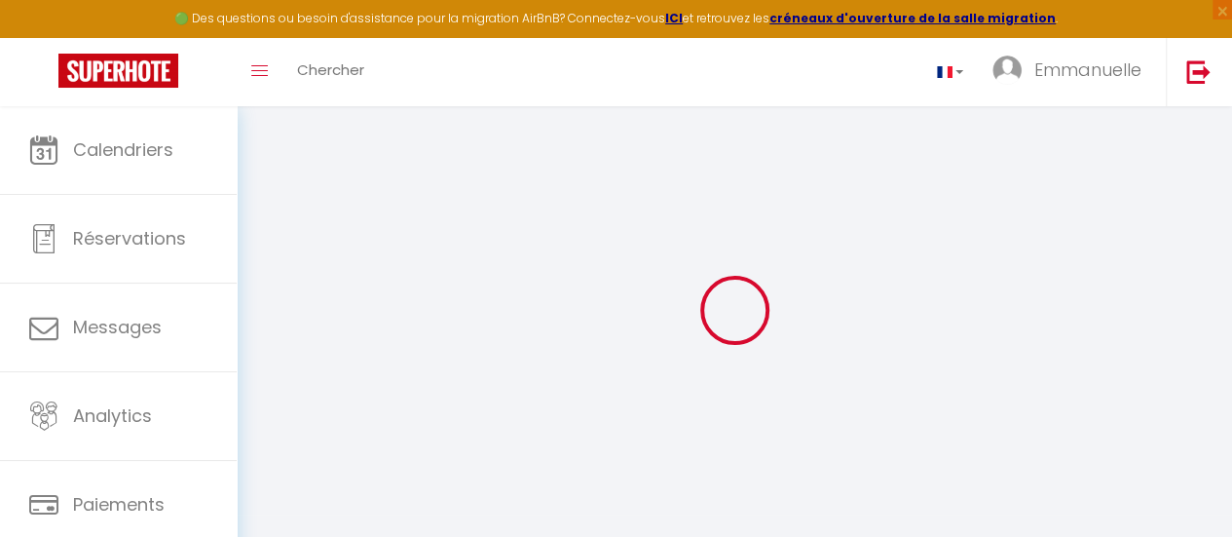
type input "Pannier/Colas"
type input "8 petits degrés saint honoré"
type input "41000"
type input "[GEOGRAPHIC_DATA]"
type input "50"
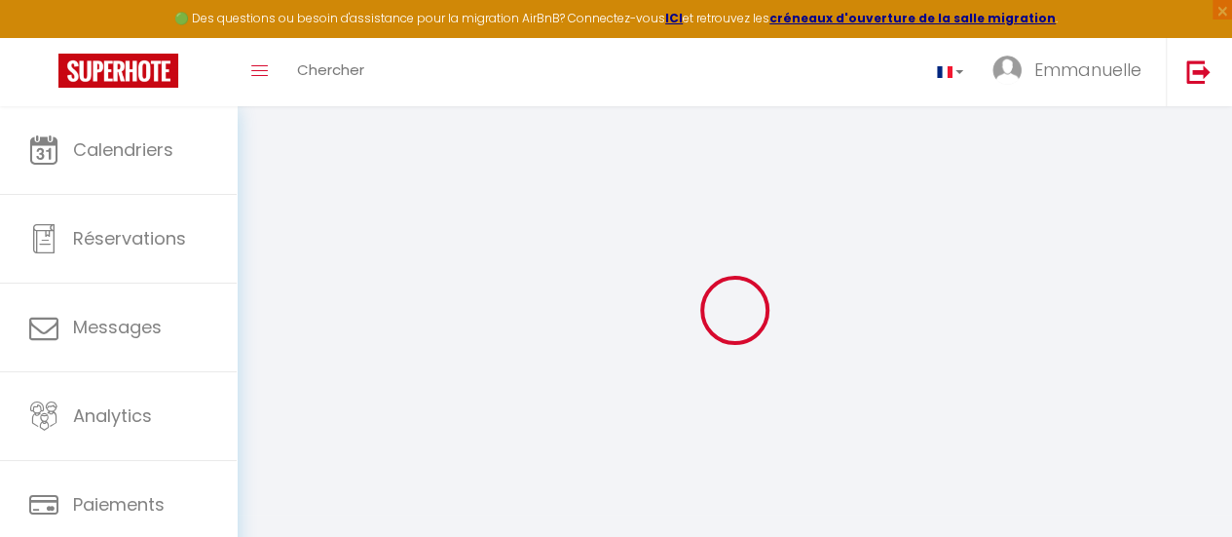
type input "10"
type input "35"
type input "0.90"
type input "250"
select select
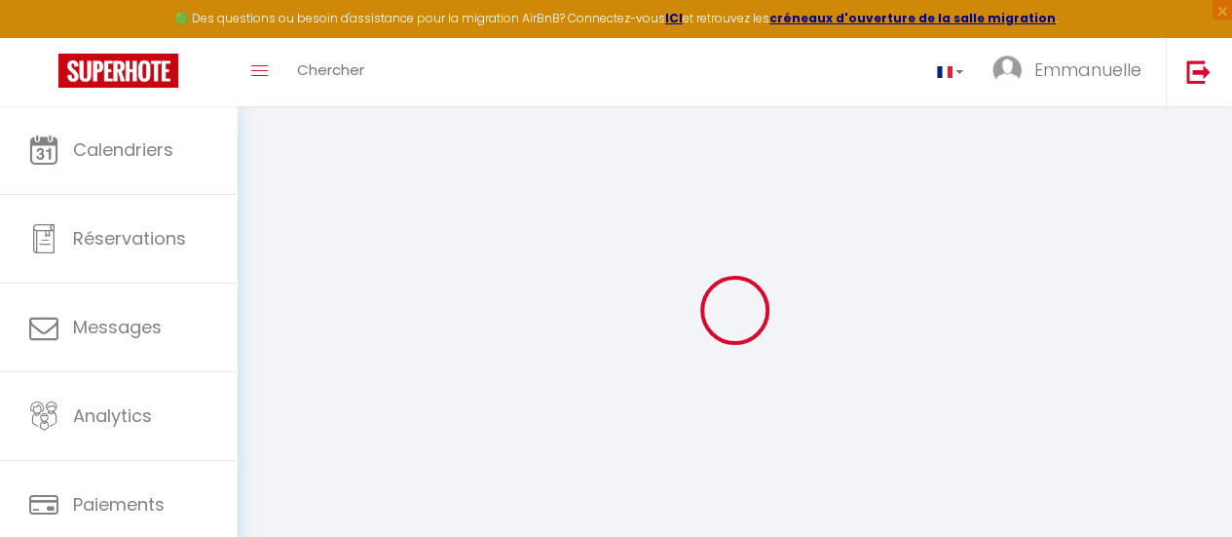
select select
type input "12 petits degrés saint honoré"
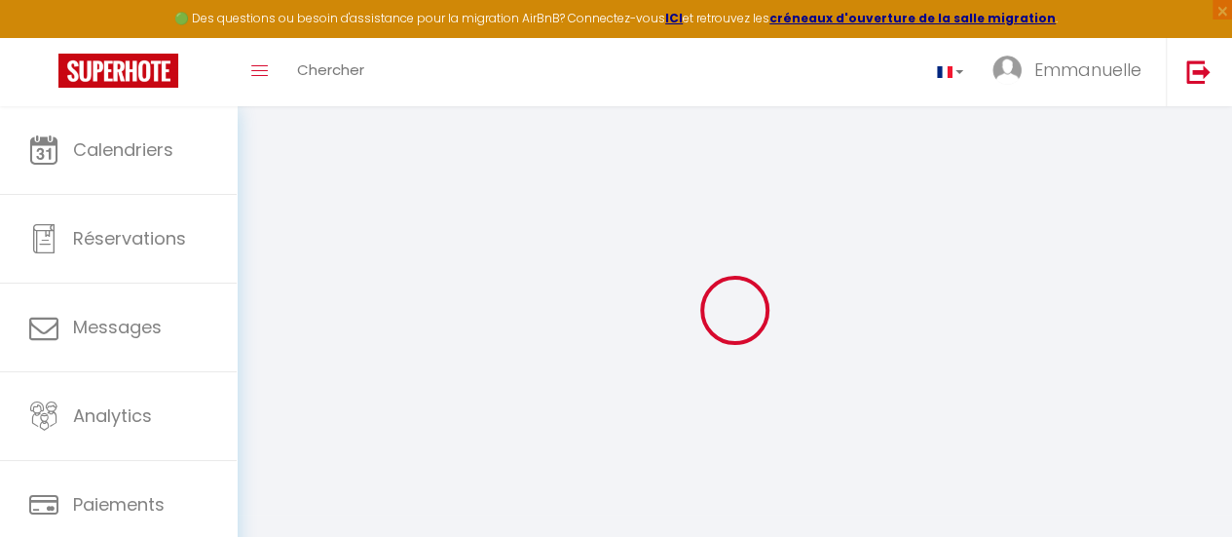
type input "41000"
type input "[GEOGRAPHIC_DATA]"
type input "[EMAIL_ADDRESS][DOMAIN_NAME]"
select select
checkbox input "false"
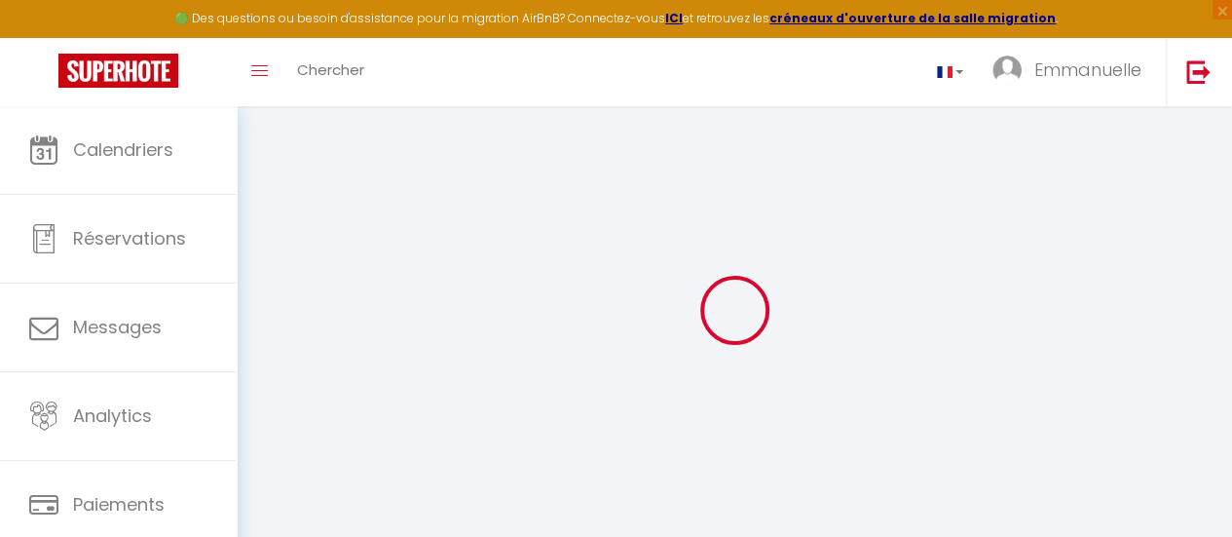
checkbox input "false"
select select
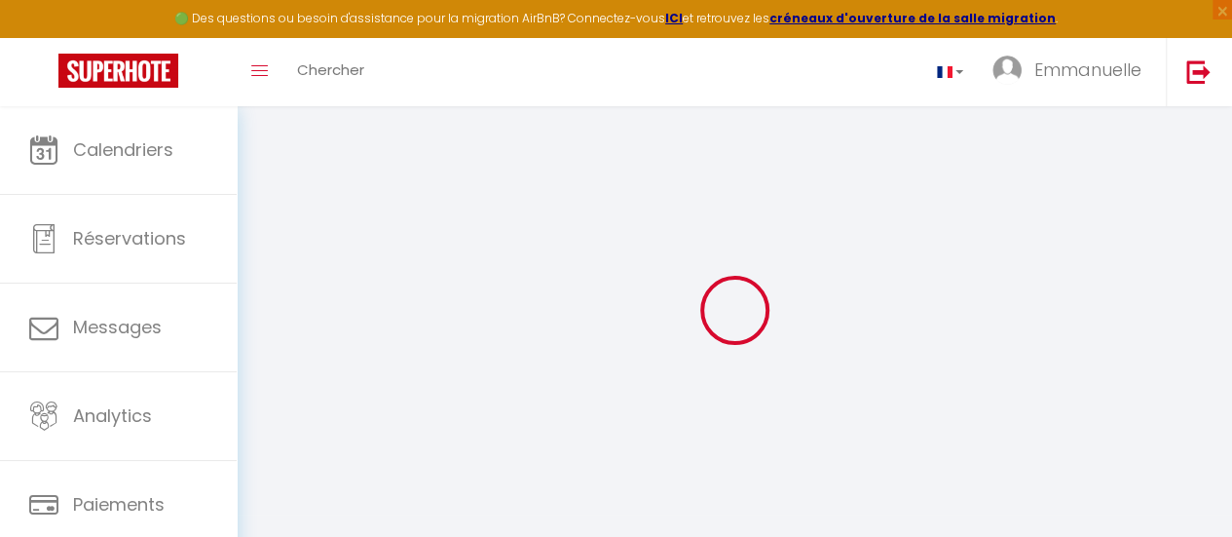
type input "0"
select select
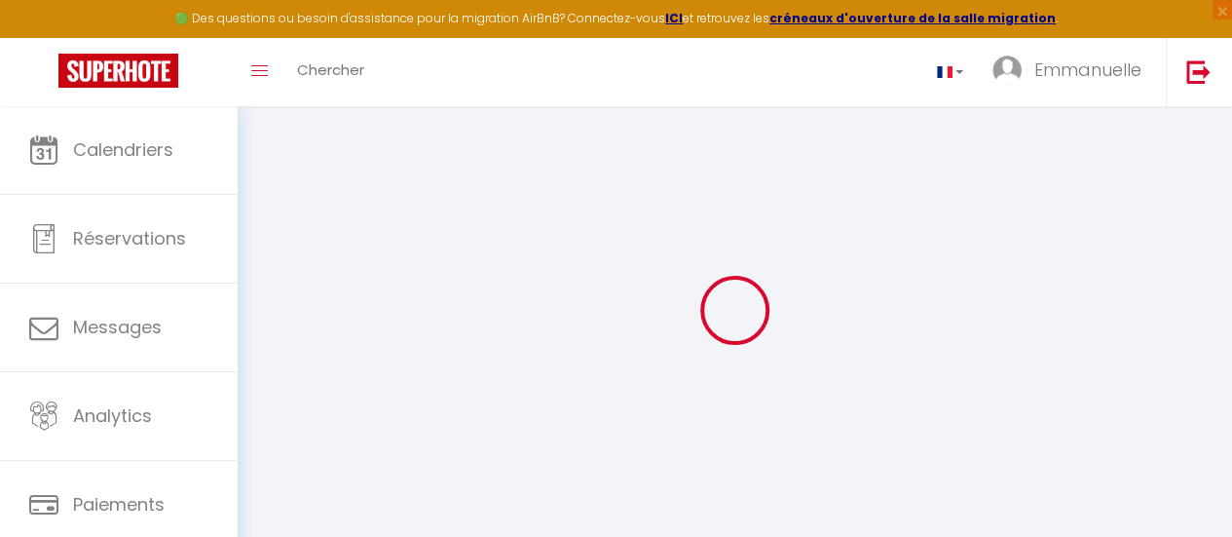
select select
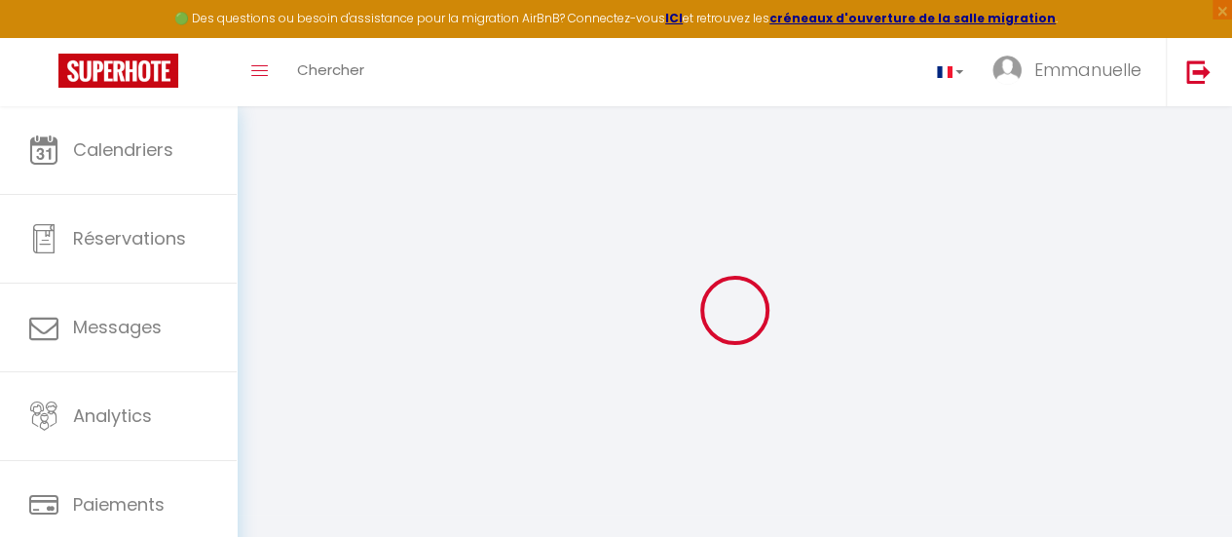
checkbox input "false"
select select
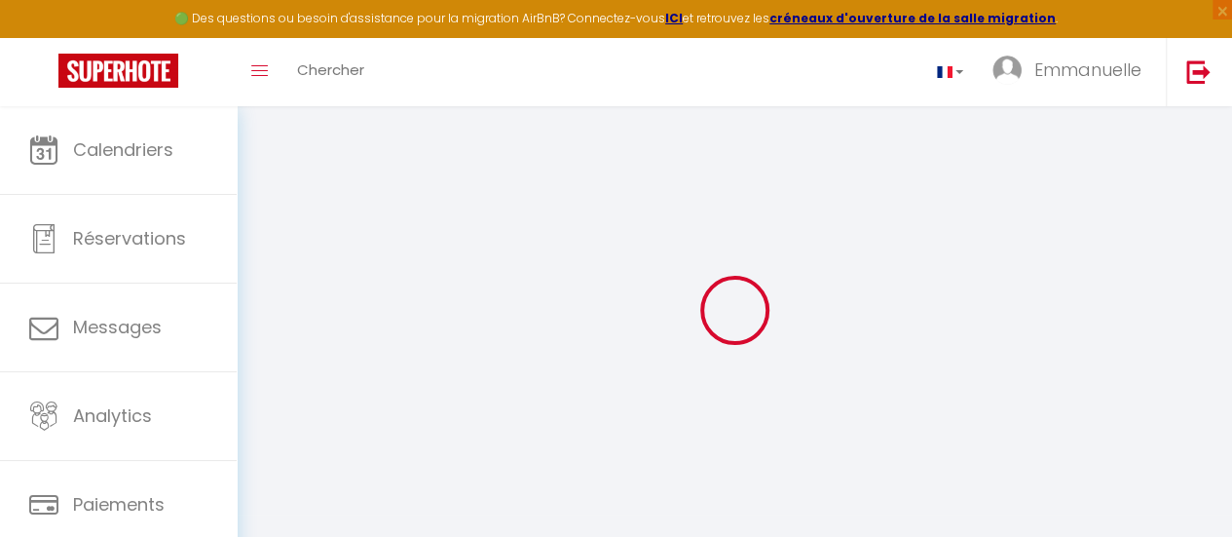
select select
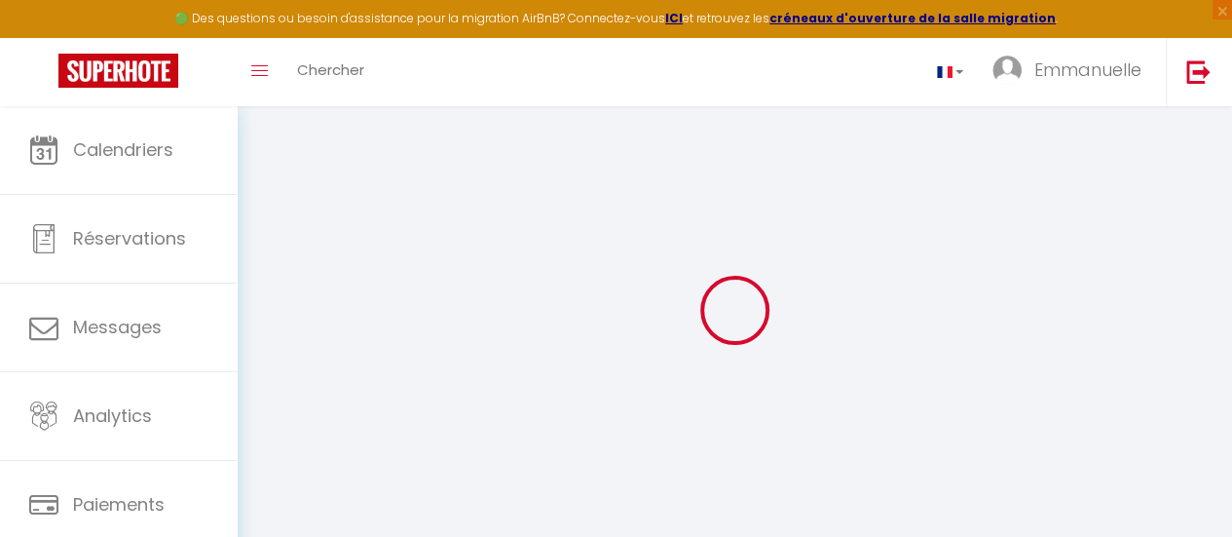
checkbox input "false"
select select
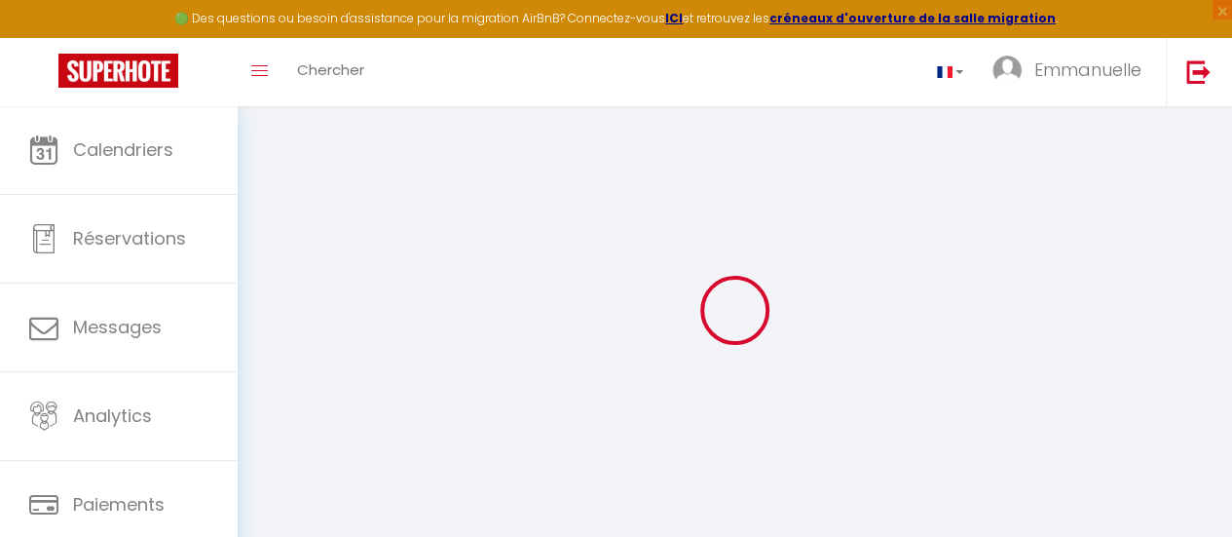
checkbox input "false"
select select "16:00"
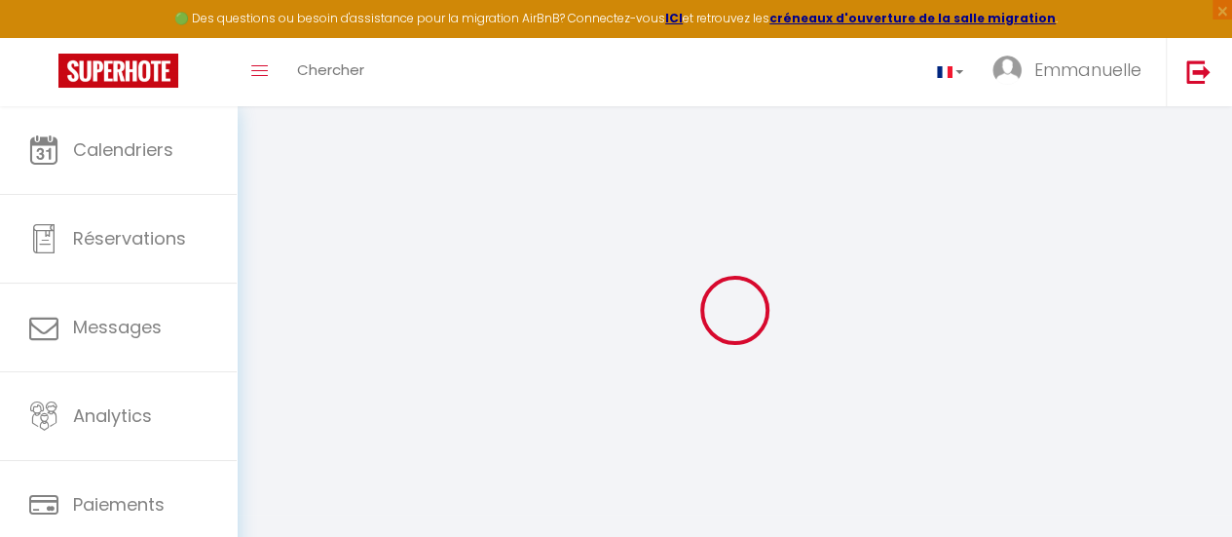
select select "21:00"
select select "11:00"
select select "30"
select select "120"
select select
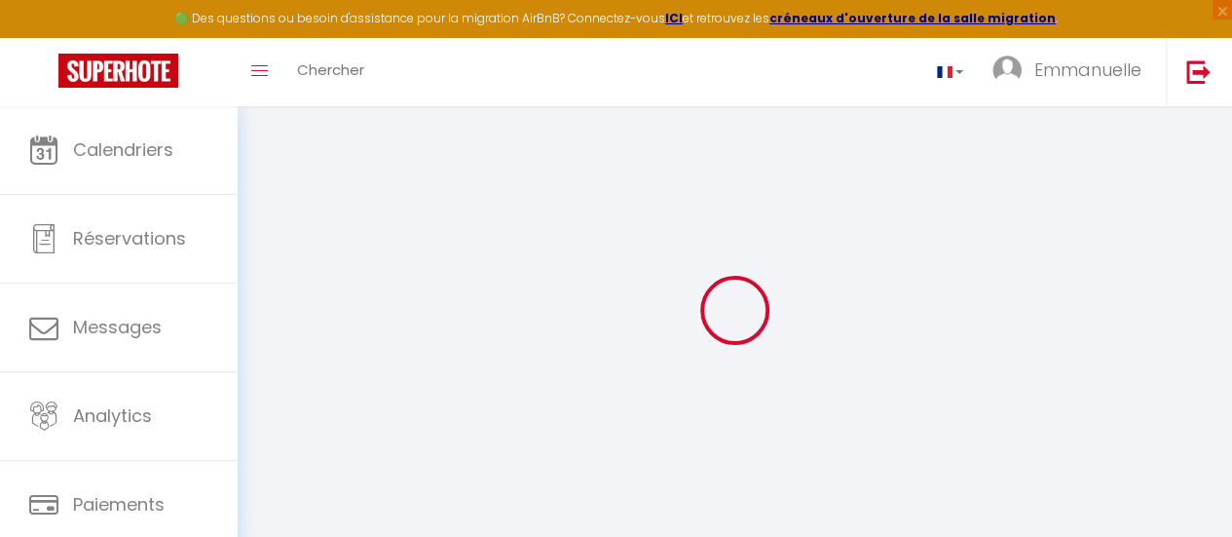
checkbox input "false"
select select
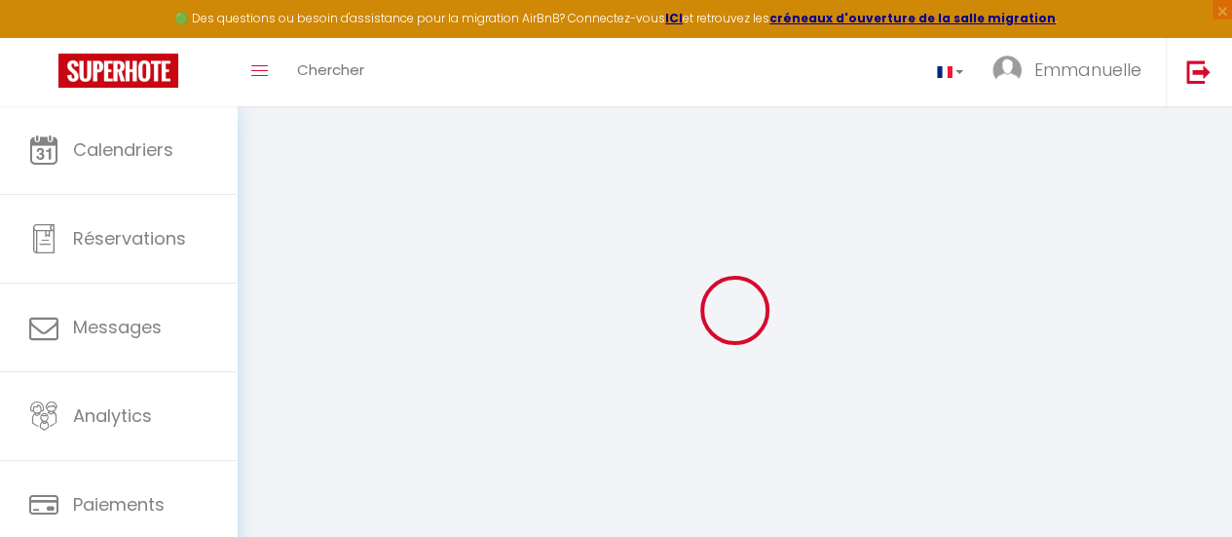
checkbox input "false"
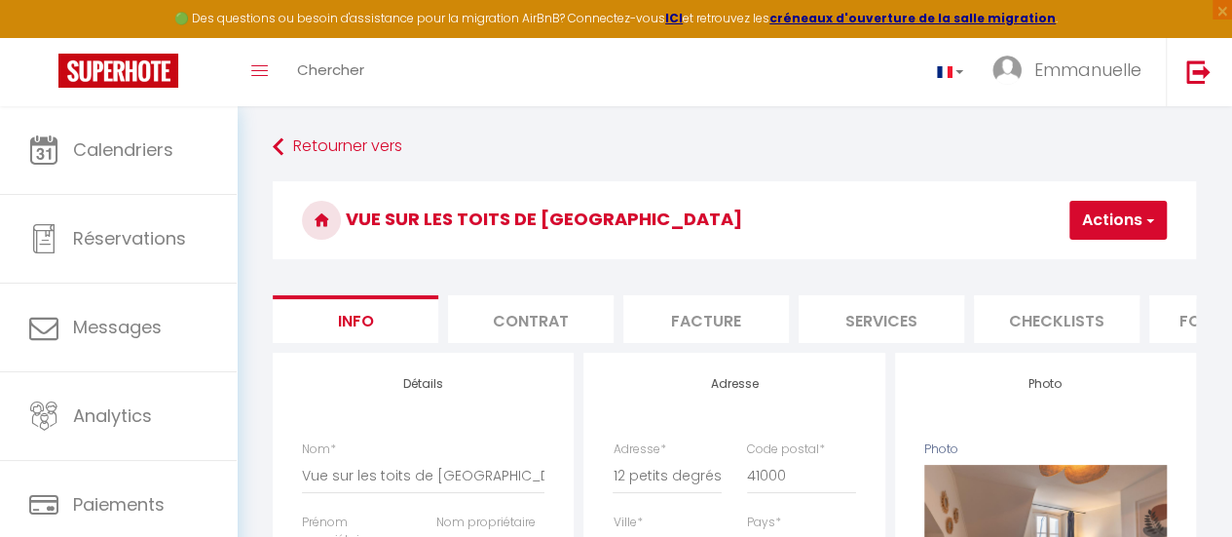
select select
checkbox input "false"
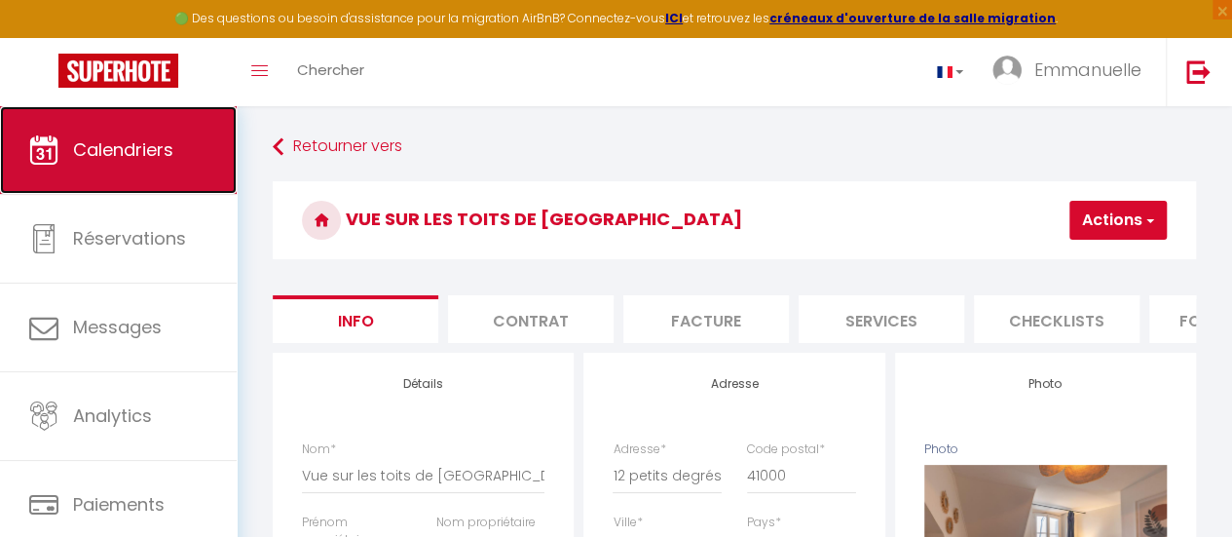
click at [172, 157] on span "Calendriers" at bounding box center [123, 149] width 100 height 24
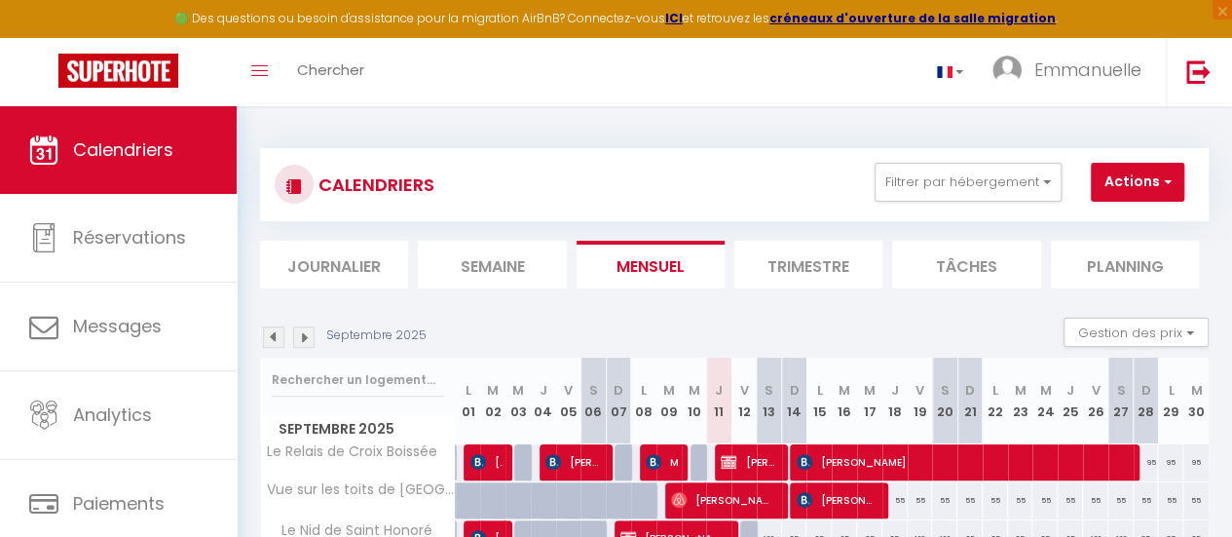
click at [302, 336] on img at bounding box center [303, 336] width 21 height 21
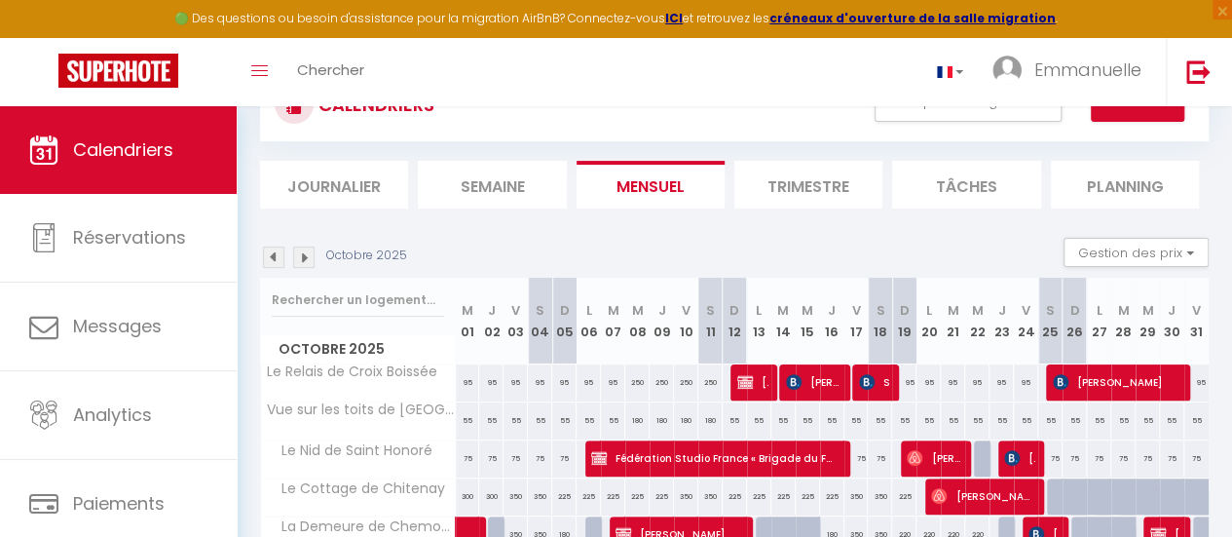
scroll to position [97, 0]
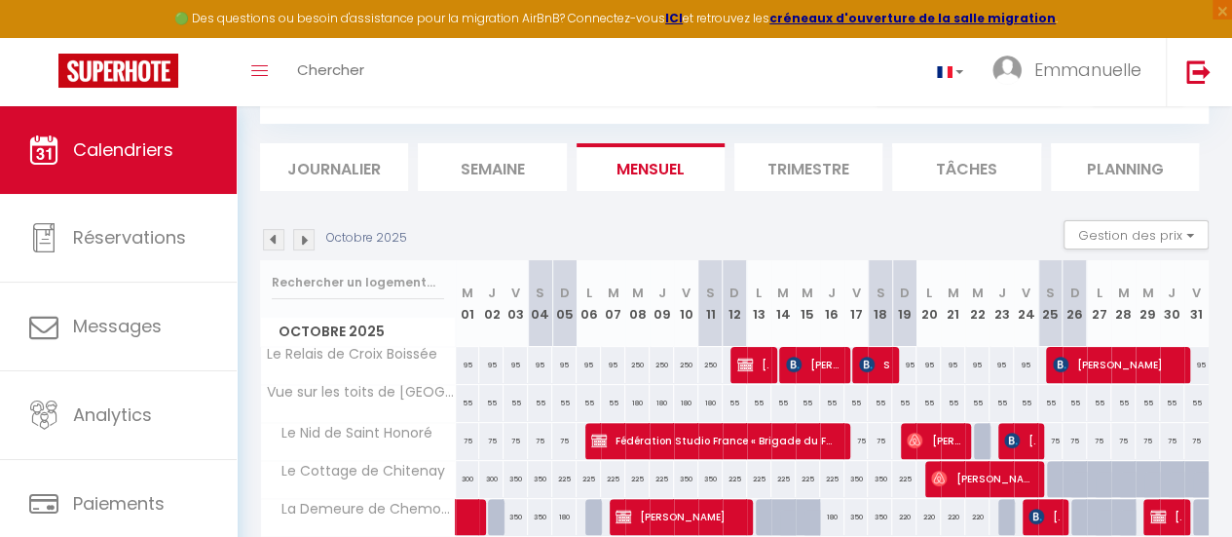
click at [306, 237] on img at bounding box center [303, 239] width 21 height 21
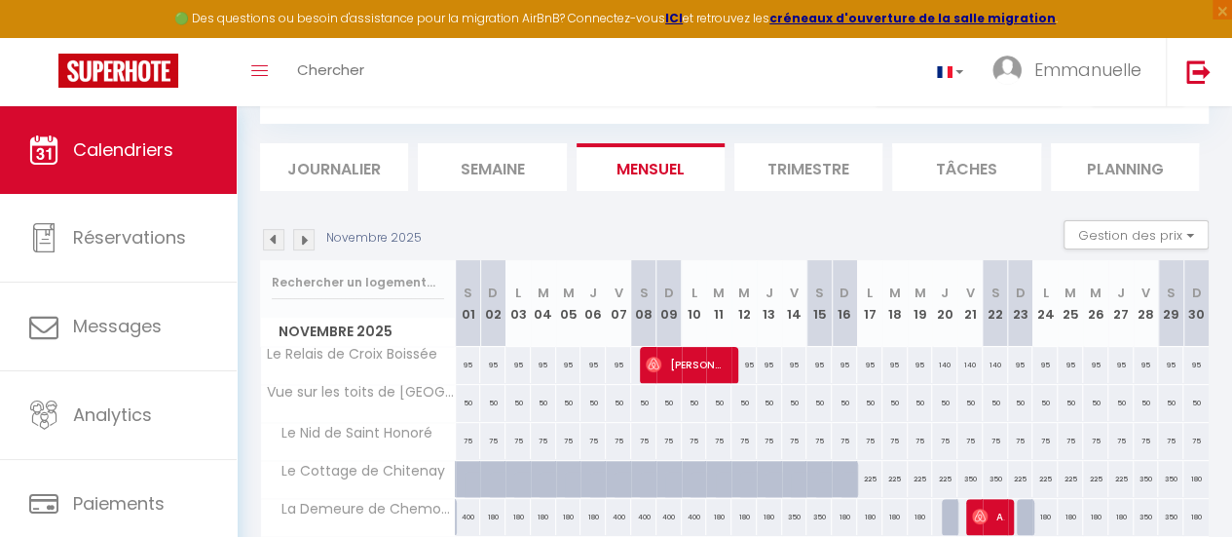
click at [272, 235] on img at bounding box center [273, 239] width 21 height 21
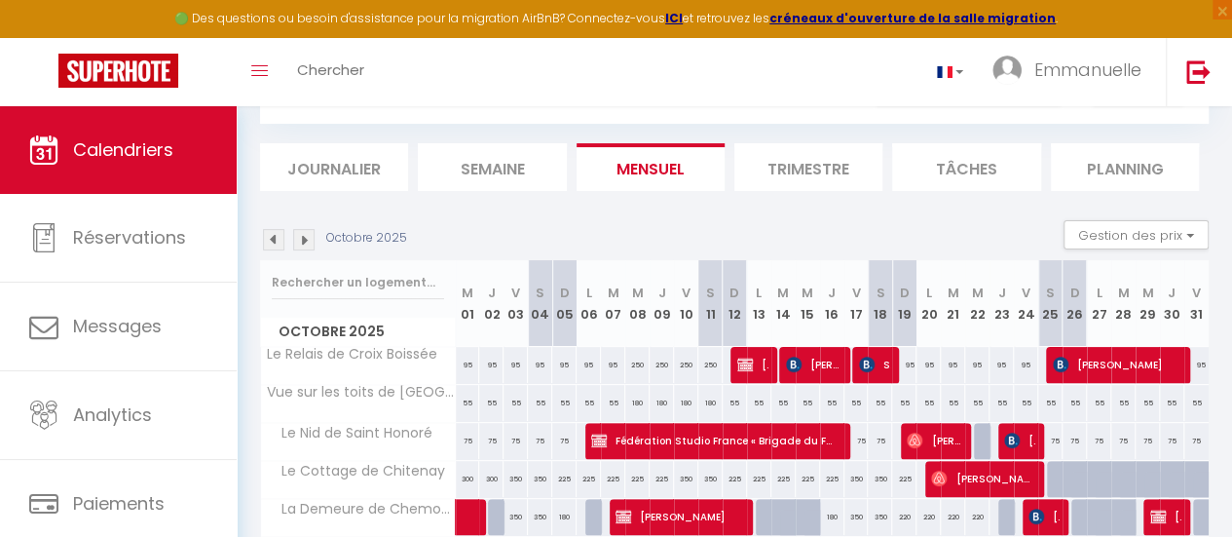
click at [272, 235] on img at bounding box center [273, 239] width 21 height 21
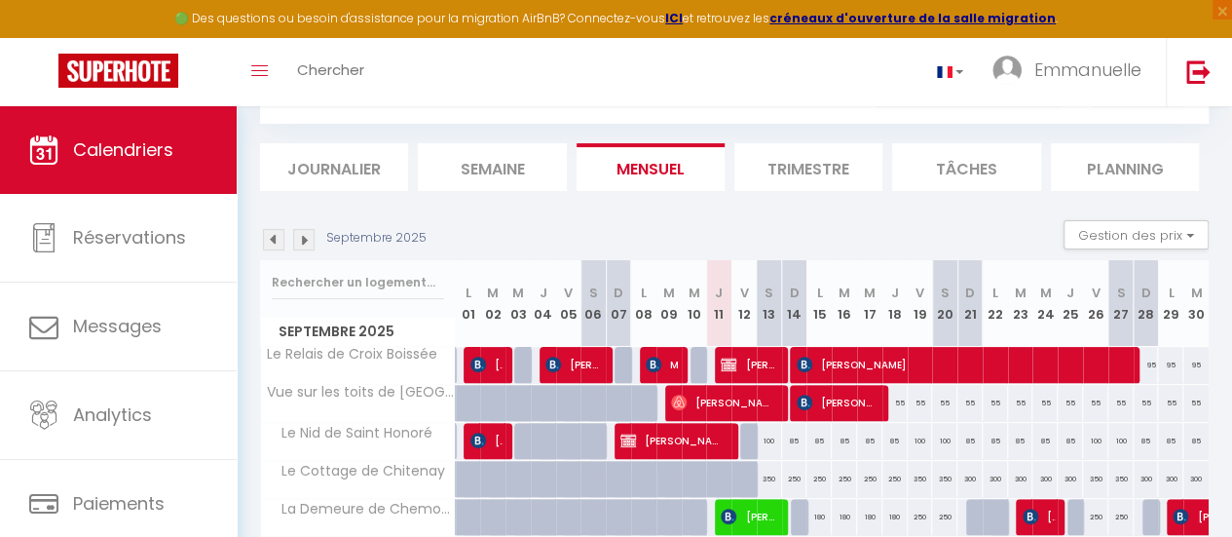
click at [304, 241] on img at bounding box center [303, 239] width 21 height 21
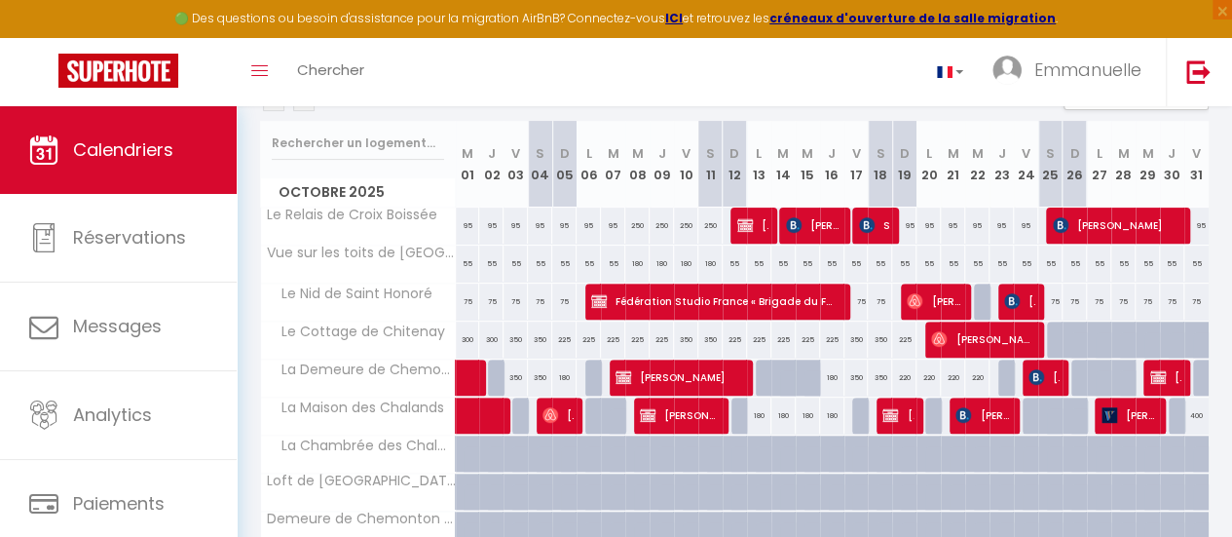
scroll to position [145, 0]
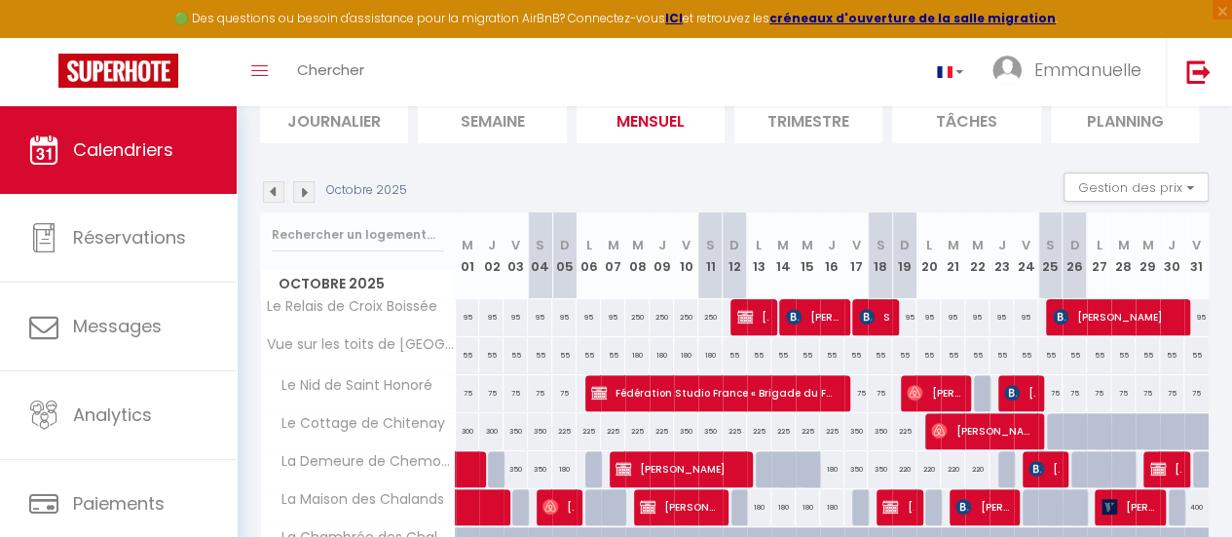
click at [276, 190] on img at bounding box center [273, 191] width 21 height 21
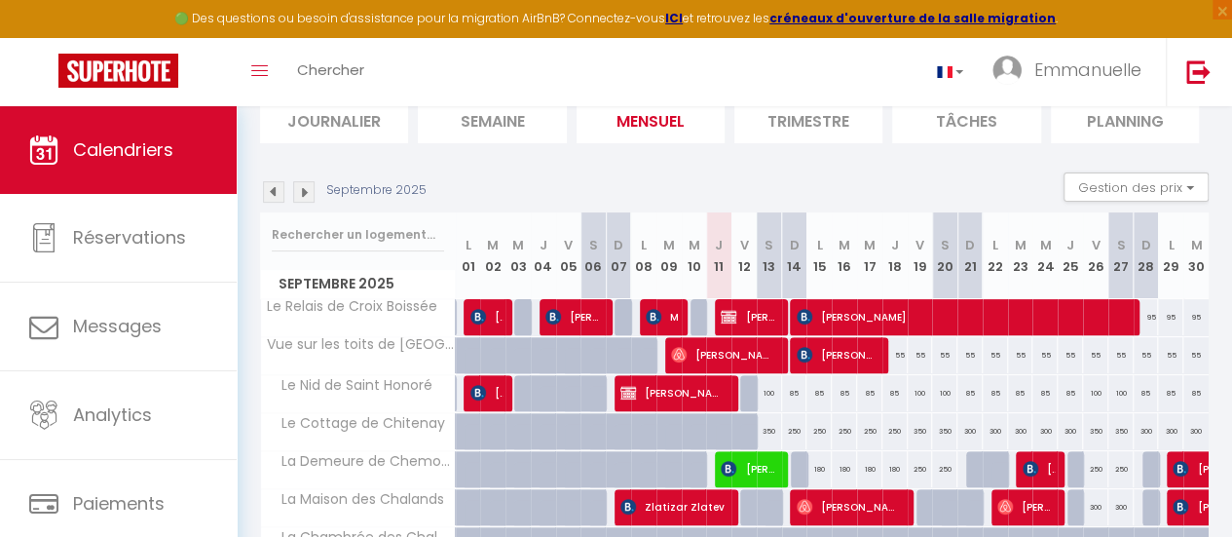
click at [303, 193] on img at bounding box center [303, 191] width 21 height 21
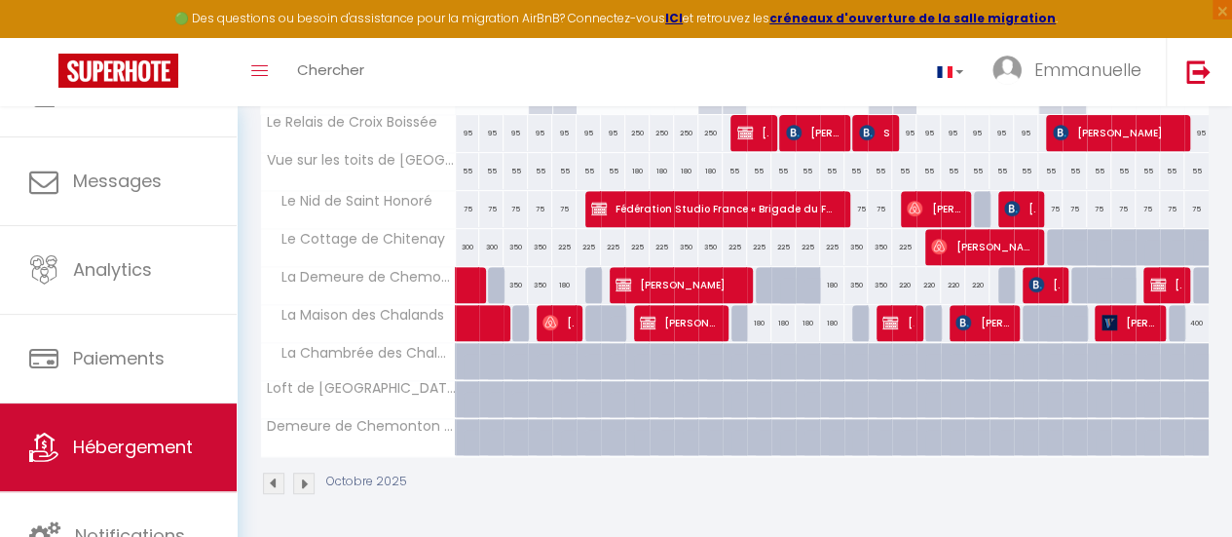
scroll to position [340, 0]
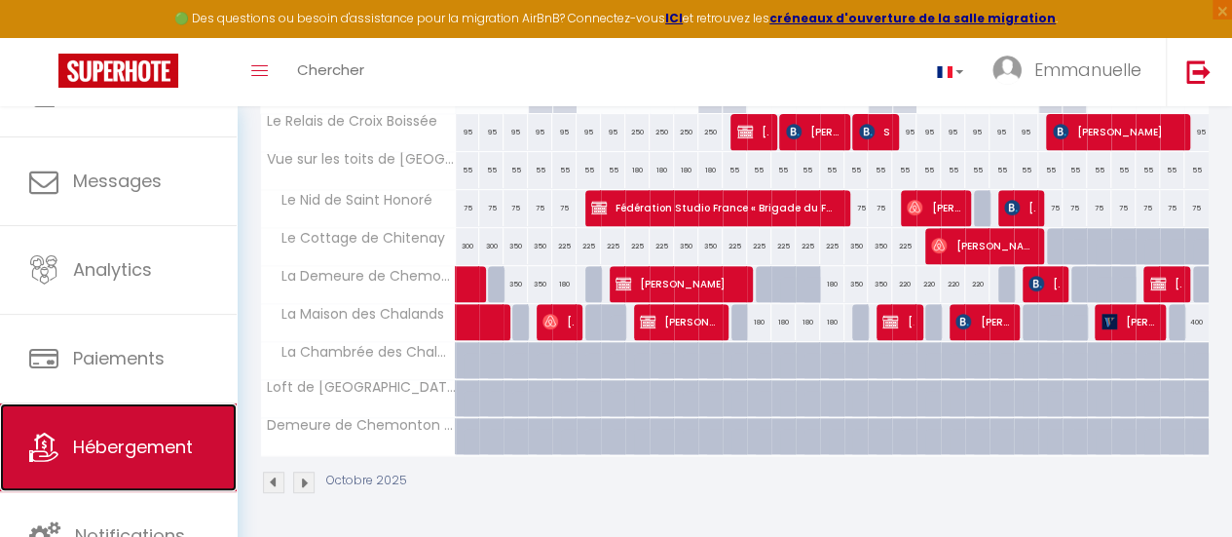
click at [133, 450] on span "Hébergement" at bounding box center [133, 447] width 120 height 24
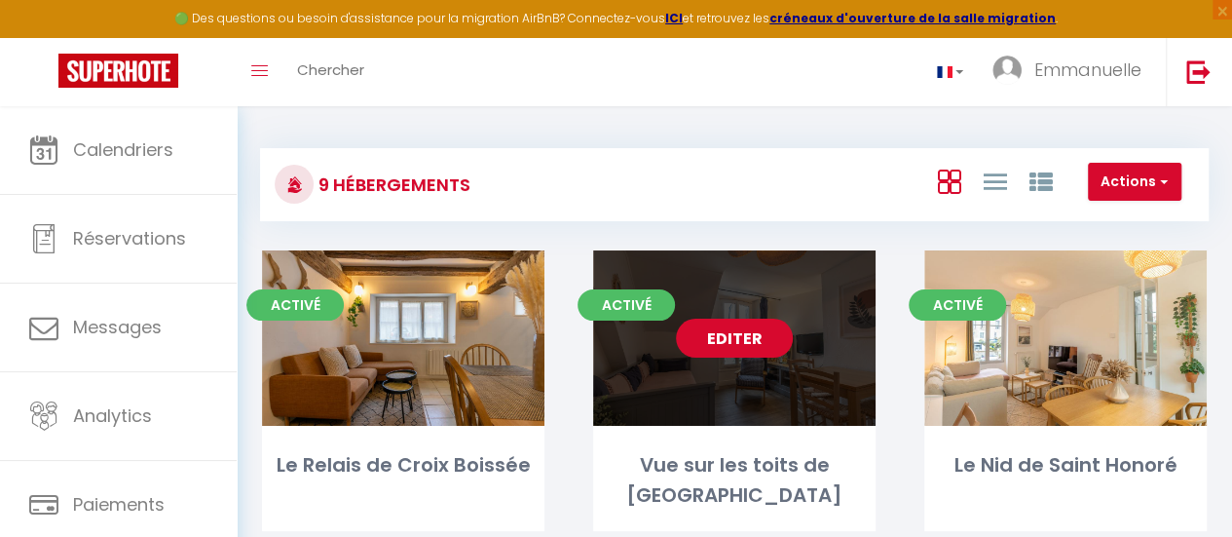
click at [754, 332] on link "Editer" at bounding box center [734, 338] width 117 height 39
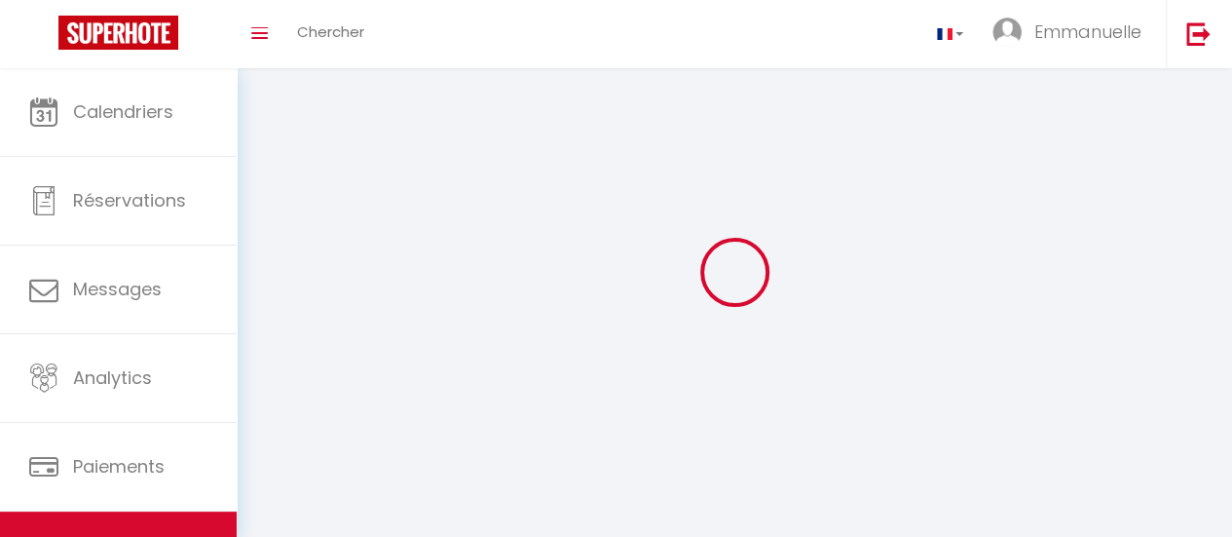
select select
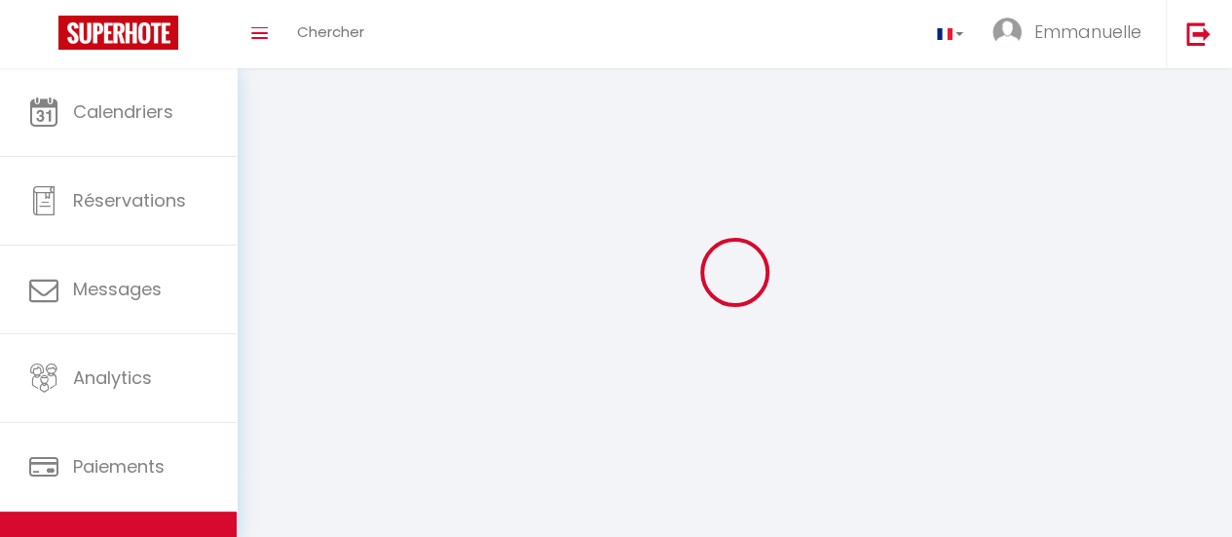
select select
checkbox input "false"
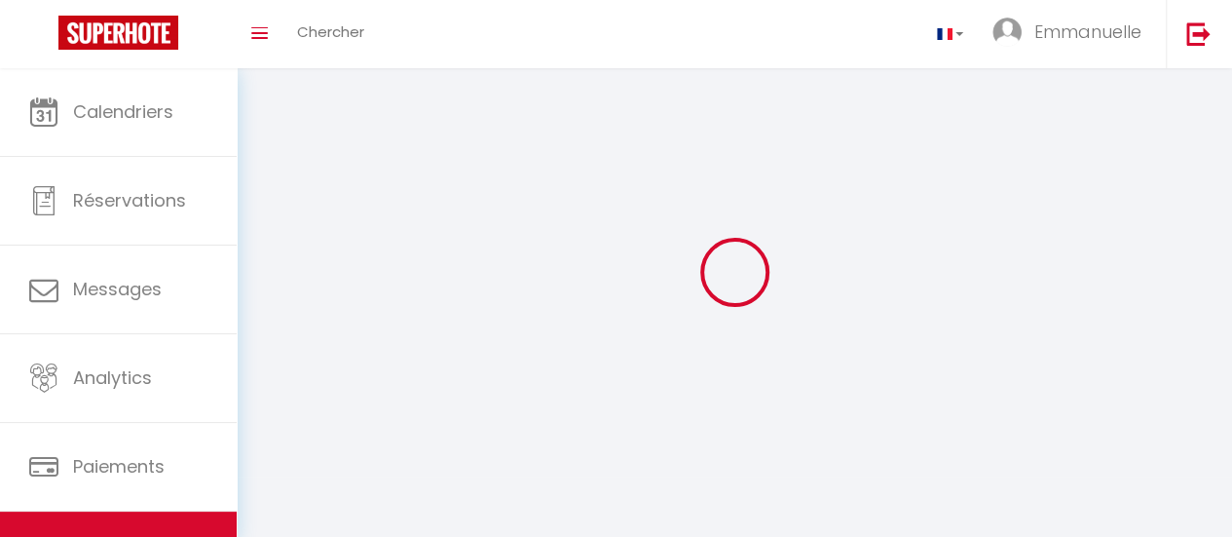
checkbox input "false"
select select
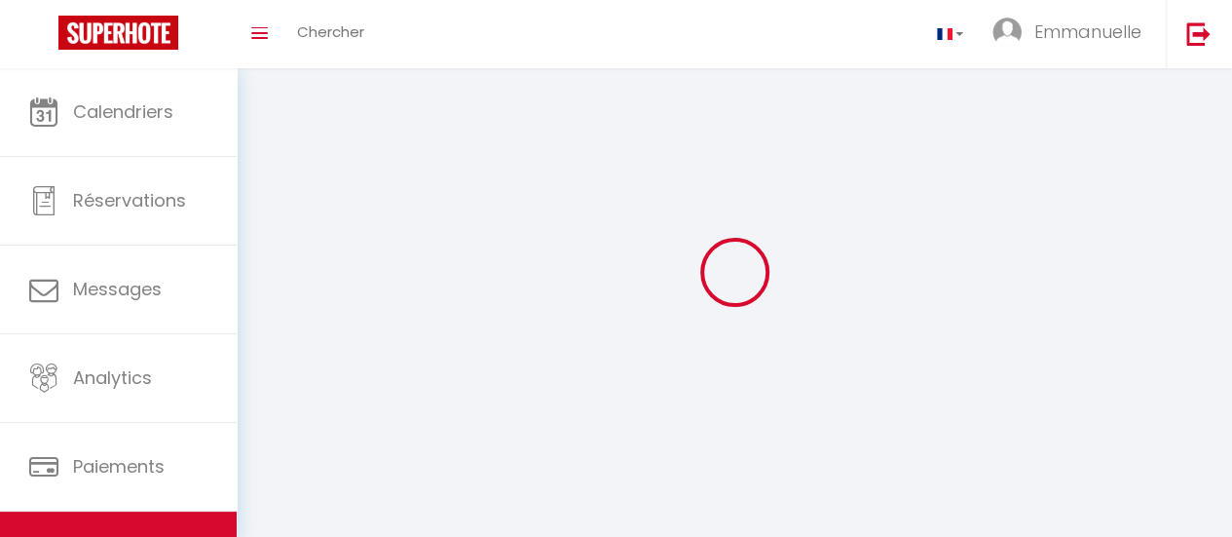
select select
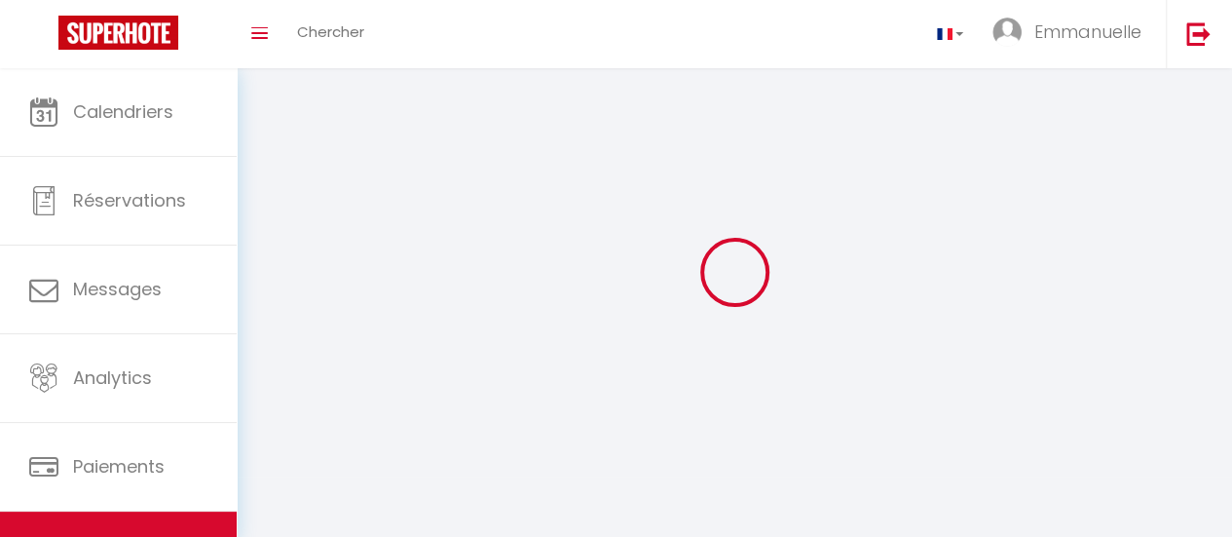
checkbox input "false"
select select
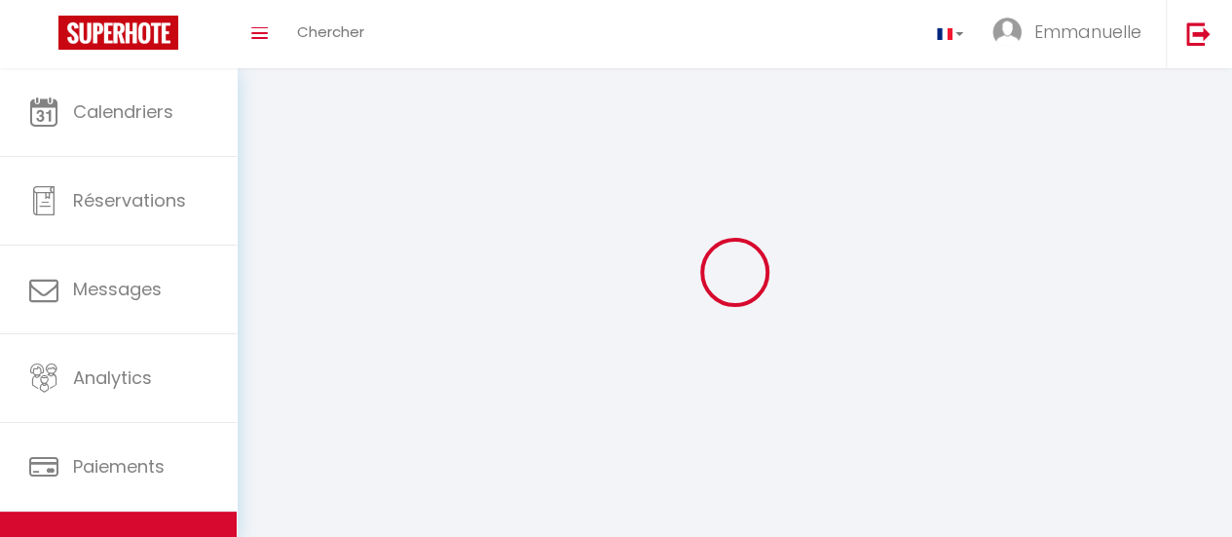
select select
select select "1"
select select "28"
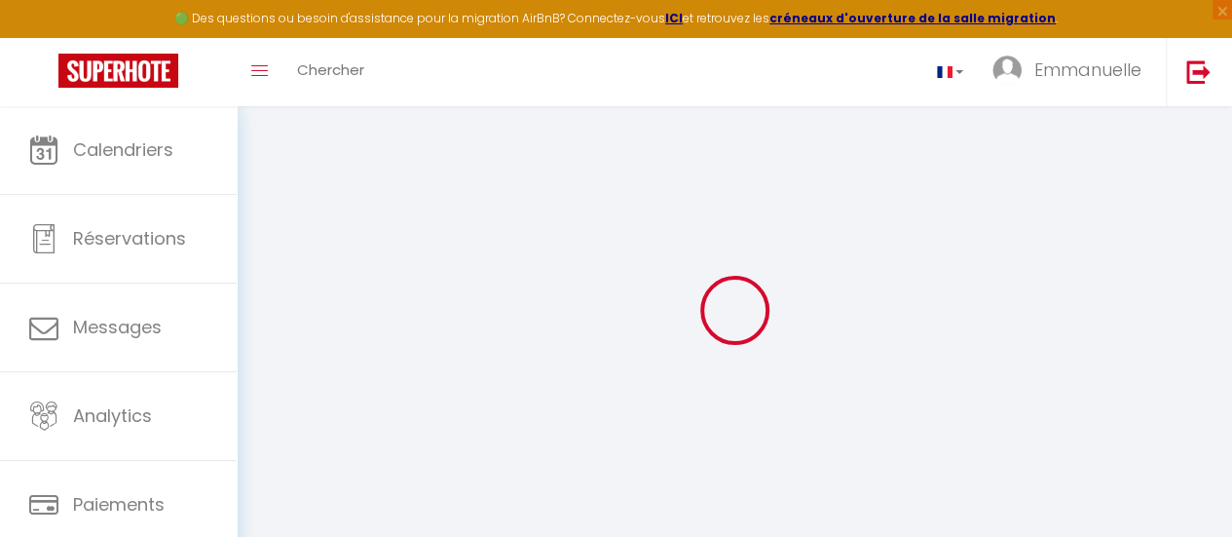
select select
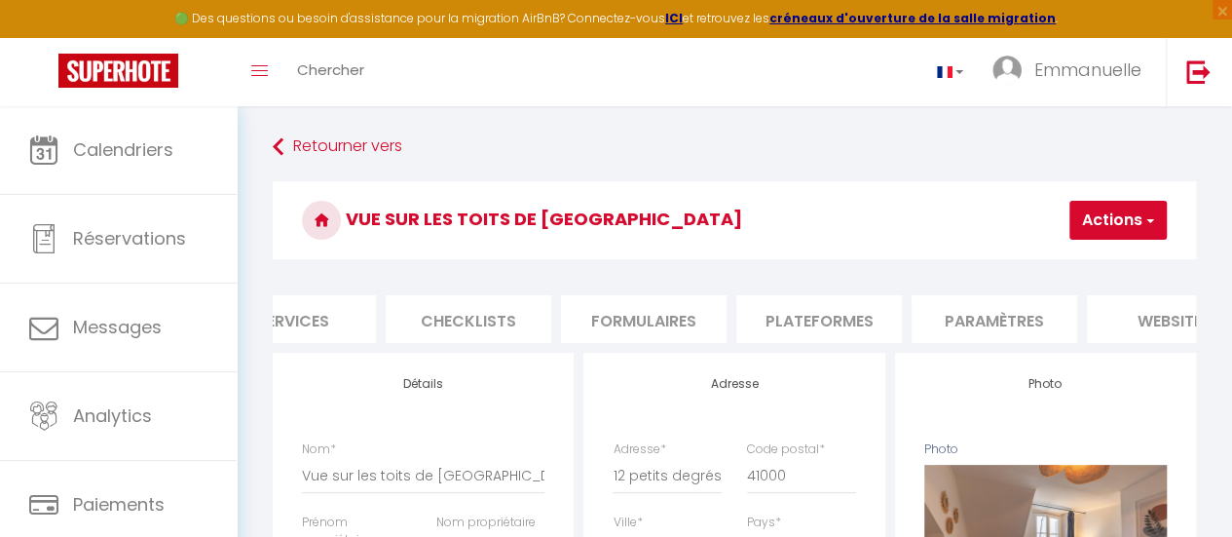
scroll to position [0, 590]
click at [837, 324] on li "Plateformes" at bounding box center [818, 319] width 166 height 48
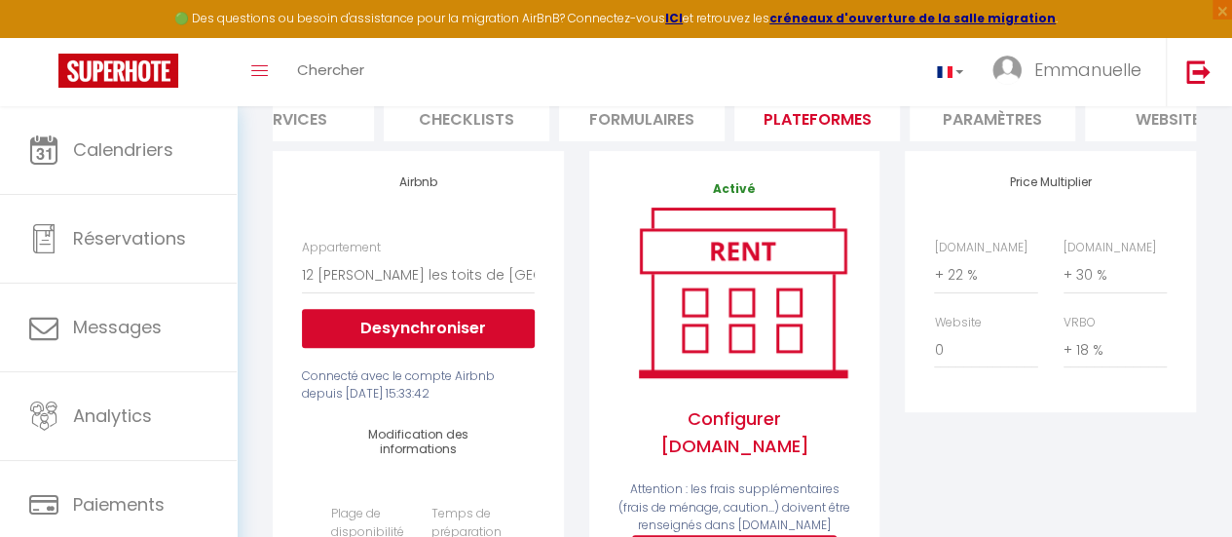
scroll to position [159, 0]
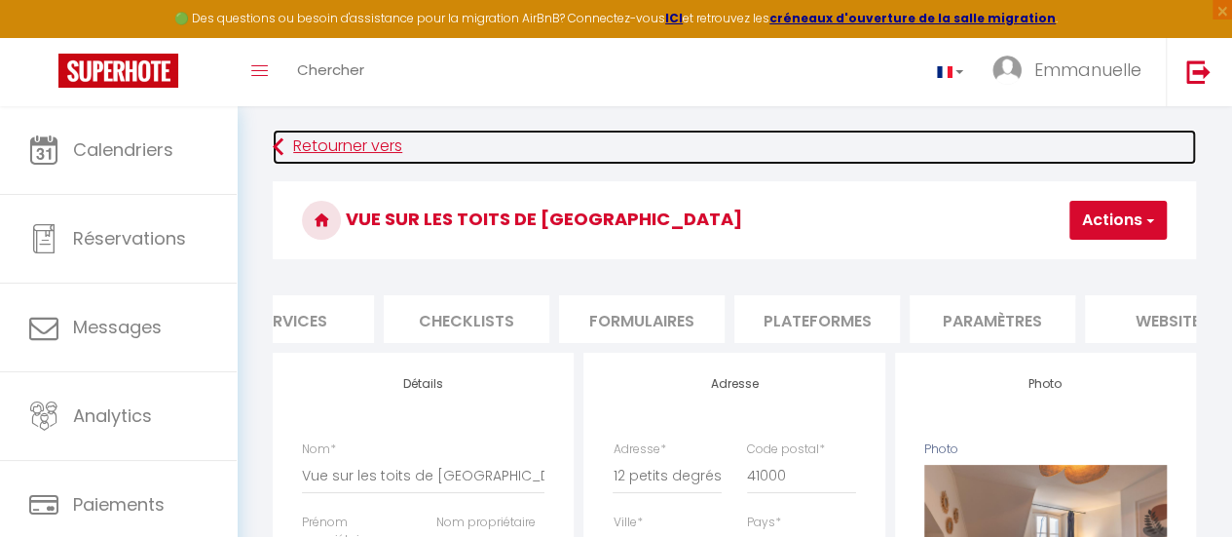
click at [370, 139] on link "Retourner vers" at bounding box center [735, 147] width 924 height 35
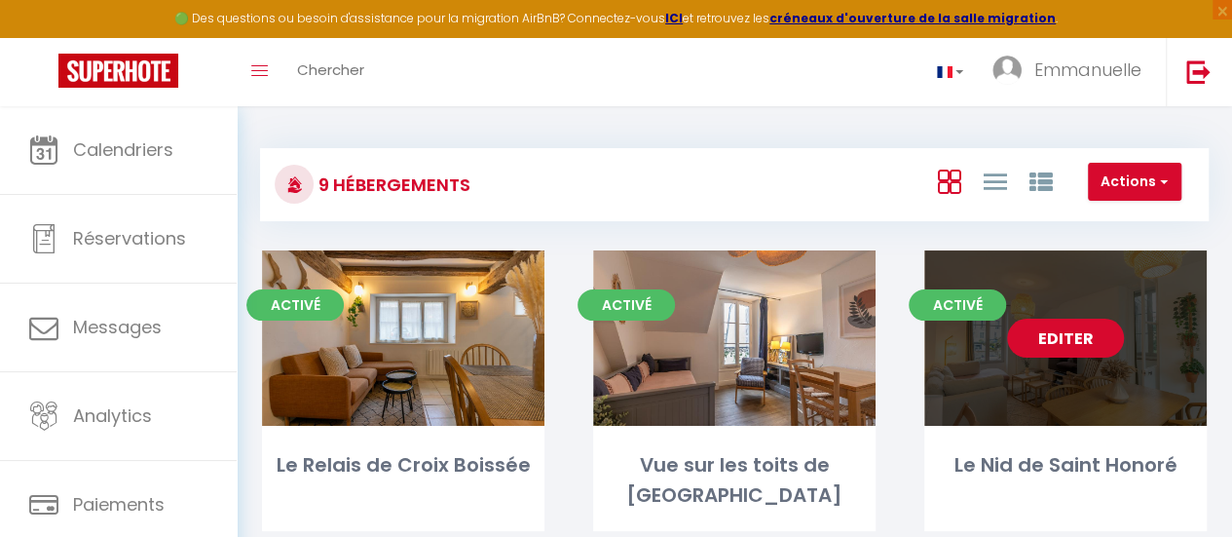
click at [1060, 352] on link "Editer" at bounding box center [1065, 338] width 117 height 39
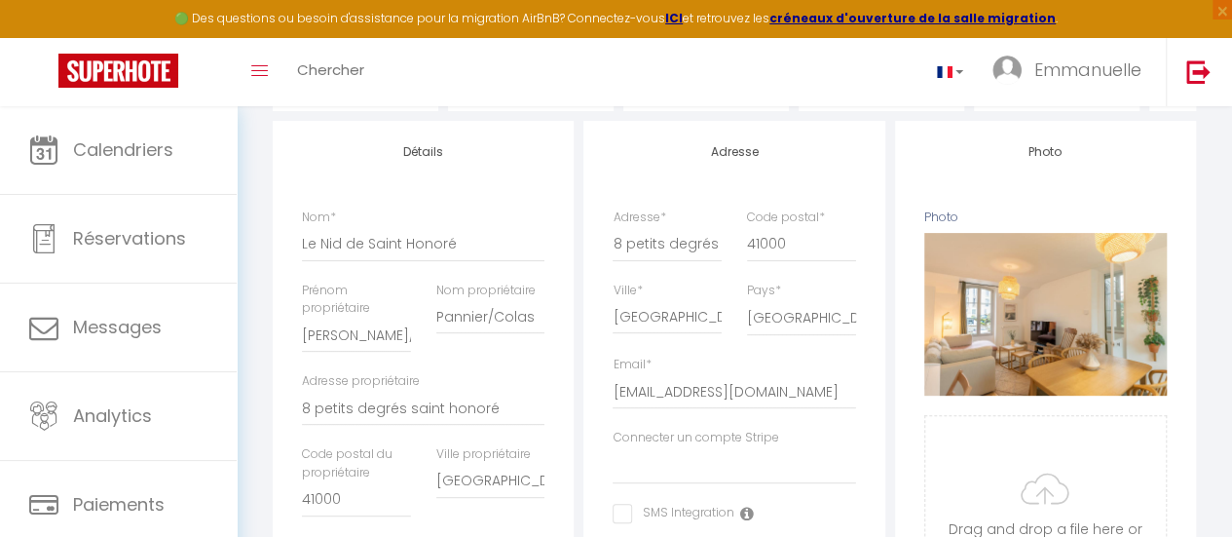
scroll to position [195, 0]
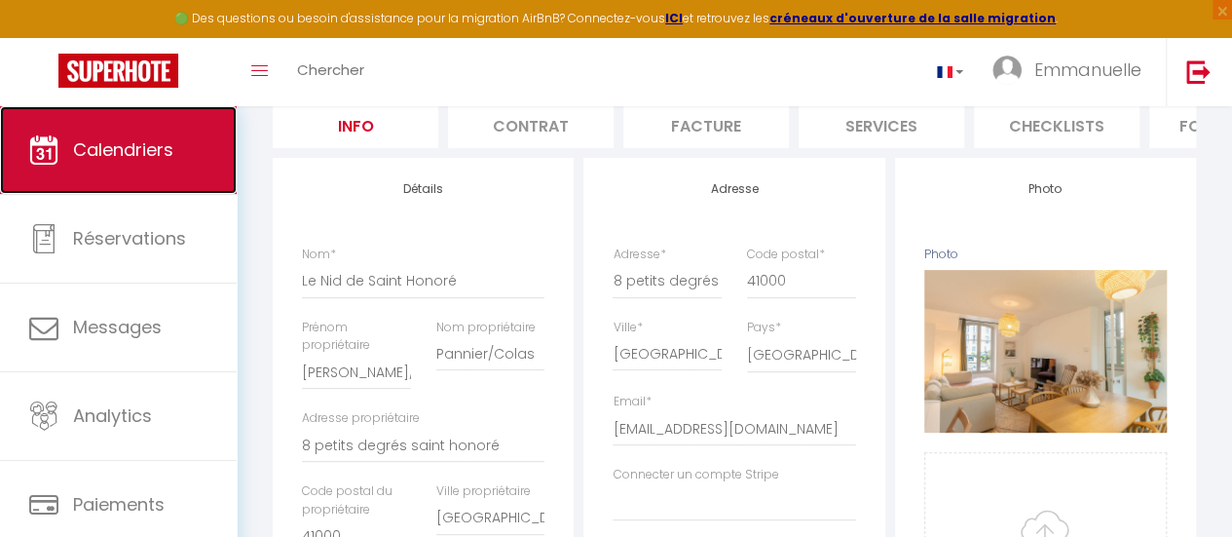
click at [145, 154] on span "Calendriers" at bounding box center [123, 149] width 100 height 24
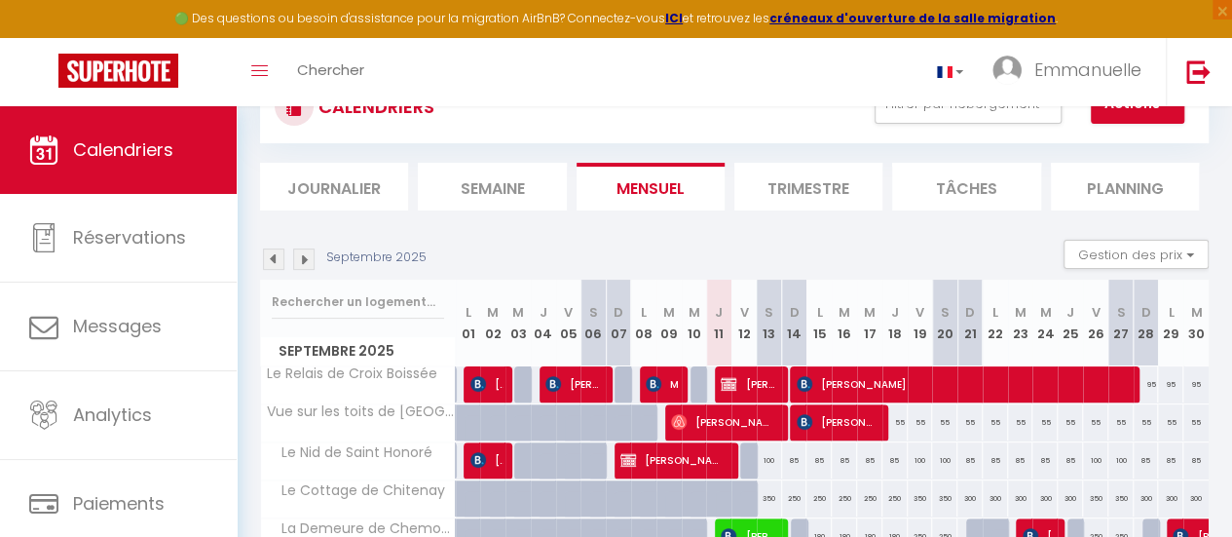
scroll to position [195, 0]
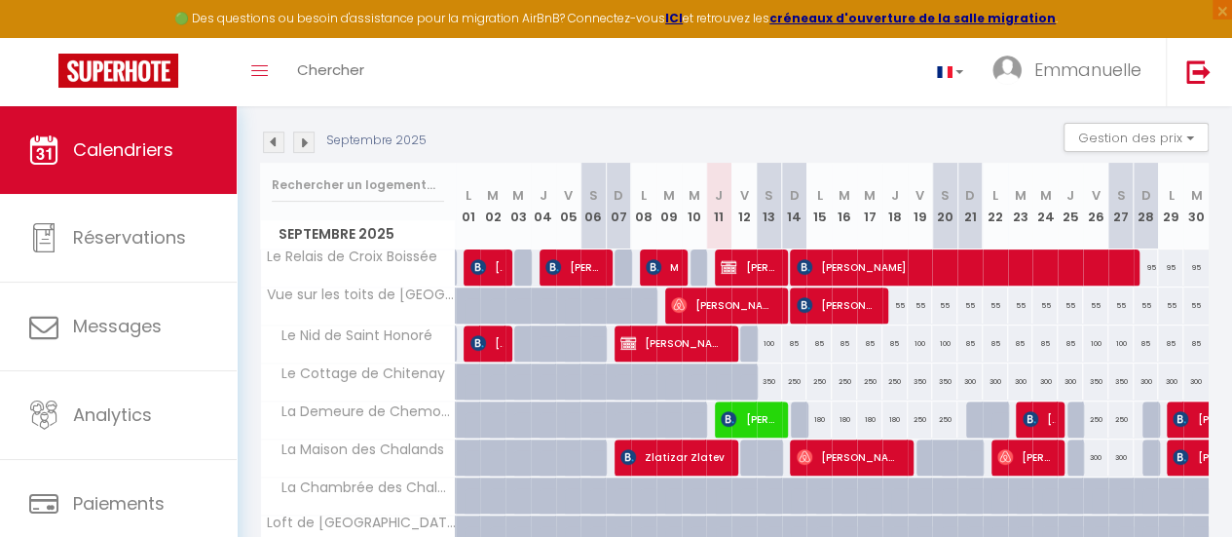
click at [303, 137] on img at bounding box center [303, 142] width 21 height 21
